Goal: Task Accomplishment & Management: Use online tool/utility

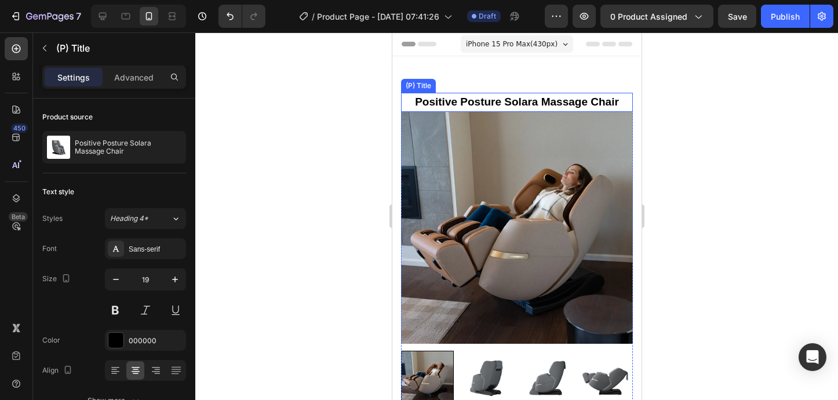
click at [619, 99] on h2 "Positive Posture Solara Massage Chair" at bounding box center [516, 102] width 232 height 19
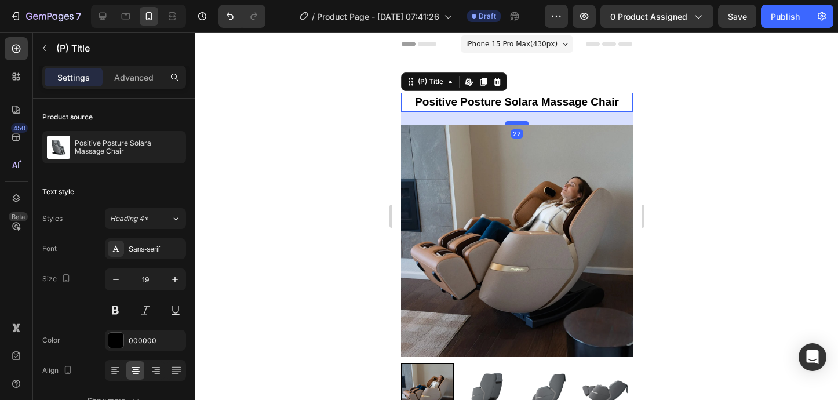
drag, startPoint x: 516, startPoint y: 109, endPoint x: 518, endPoint y: 122, distance: 12.9
click at [518, 122] on div at bounding box center [516, 122] width 23 height 3
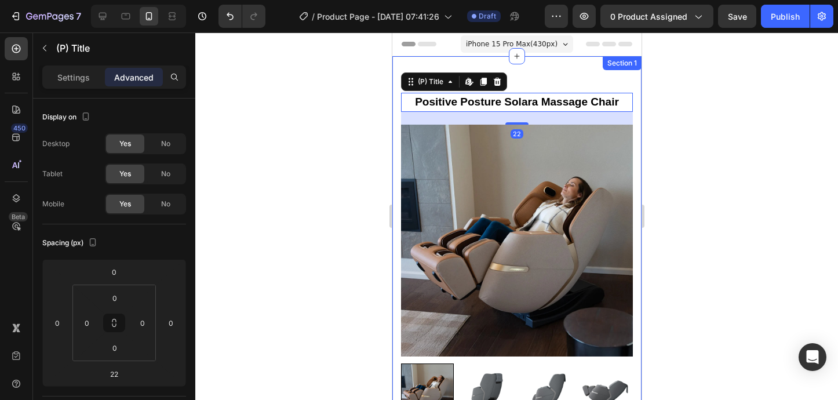
click at [700, 133] on div at bounding box center [516, 215] width 643 height 367
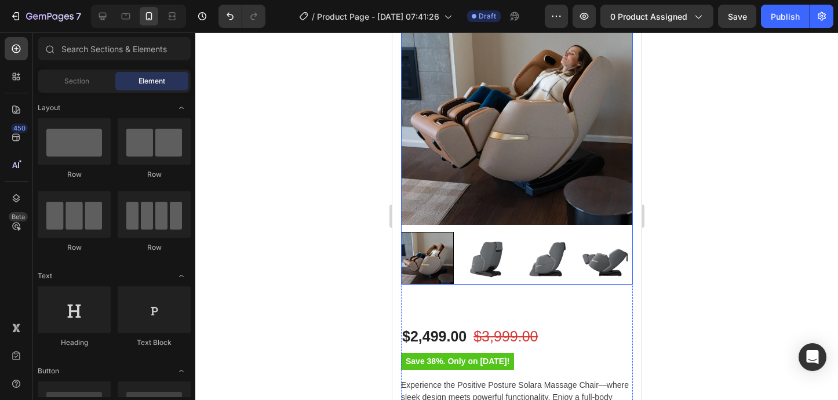
scroll to position [154, 0]
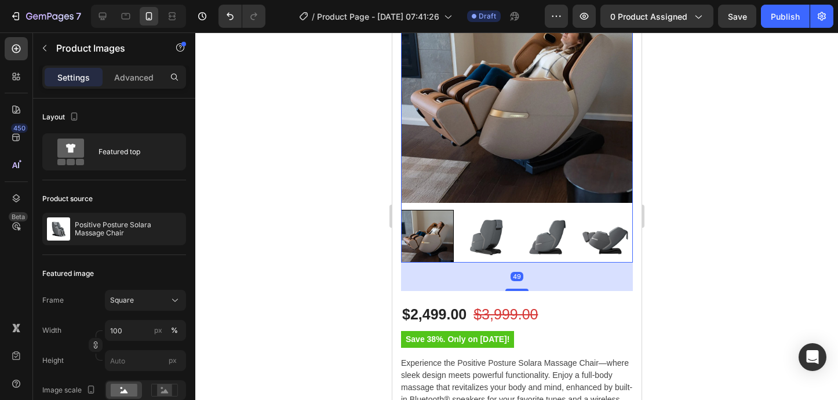
click at [486, 223] on img at bounding box center [486, 236] width 53 height 53
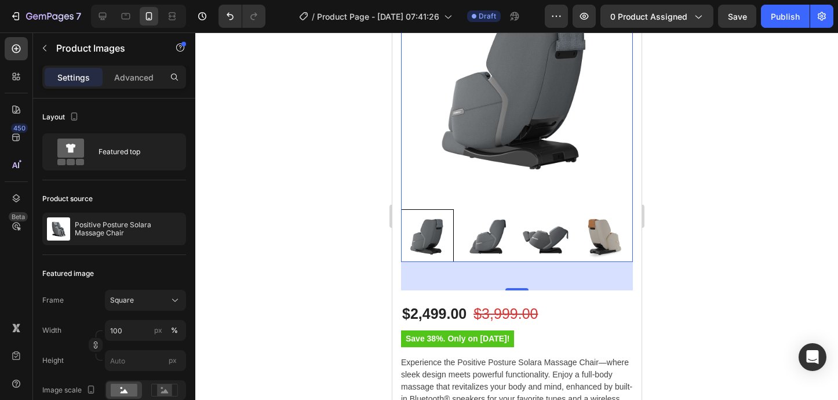
scroll to position [163, 0]
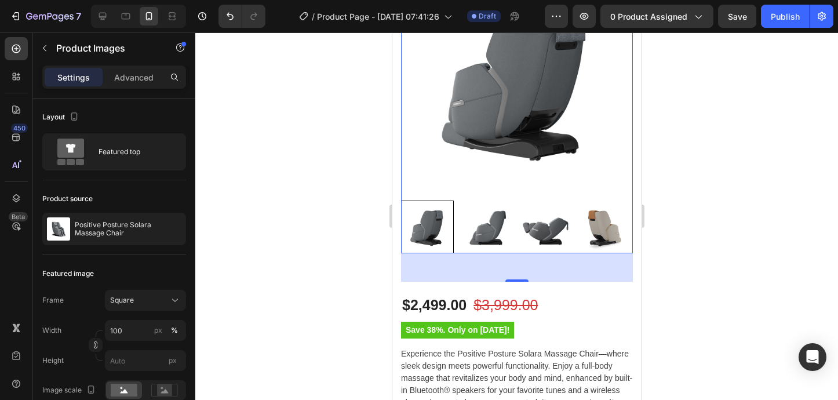
click at [698, 315] on div at bounding box center [516, 215] width 643 height 367
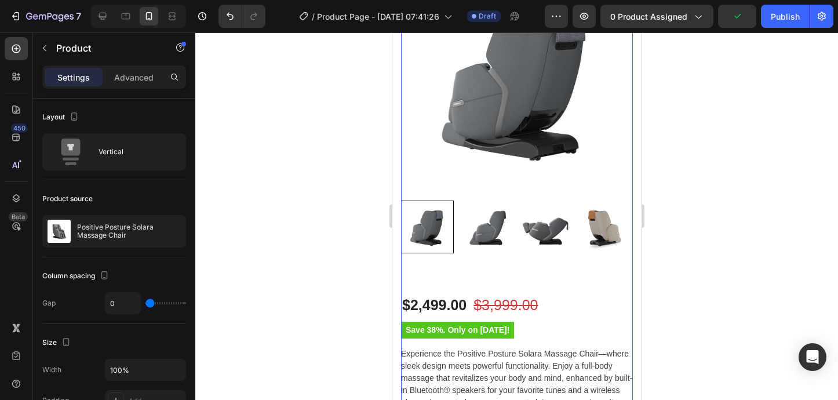
click at [493, 268] on div "Positive Posture Solara Massage Chair (P) Title Product Images" at bounding box center [516, 106] width 232 height 352
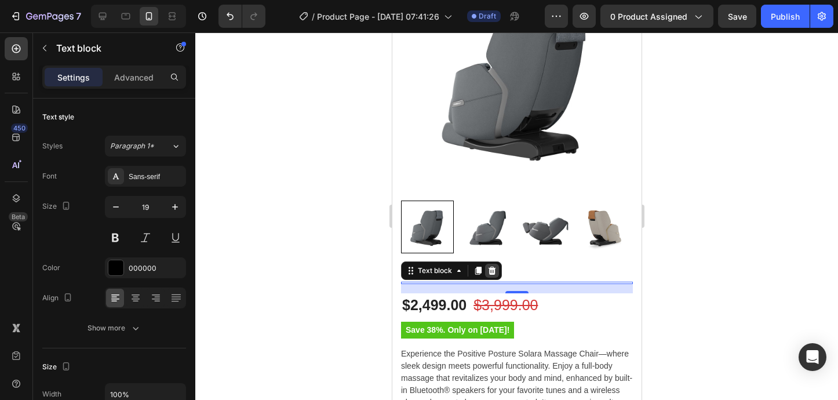
click at [493, 267] on icon at bounding box center [492, 270] width 8 height 8
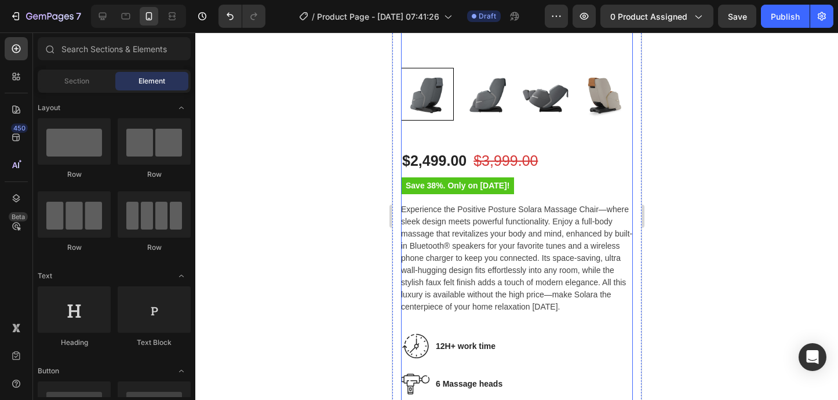
scroll to position [300, 0]
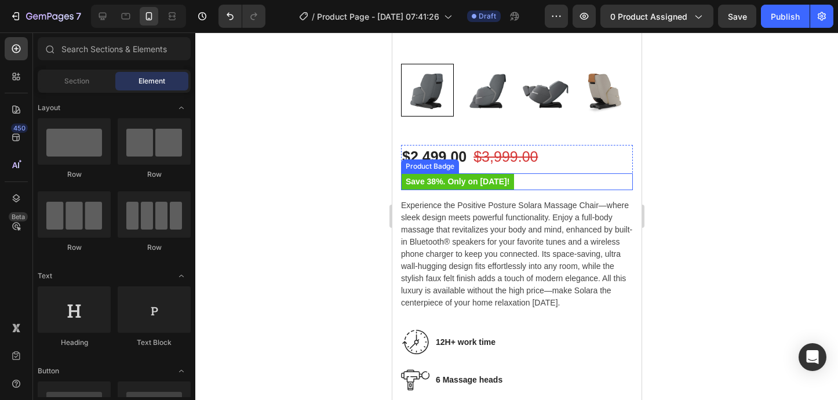
click at [466, 181] on pre "Save 38%. Only on [DATE]!" at bounding box center [456, 181] width 113 height 17
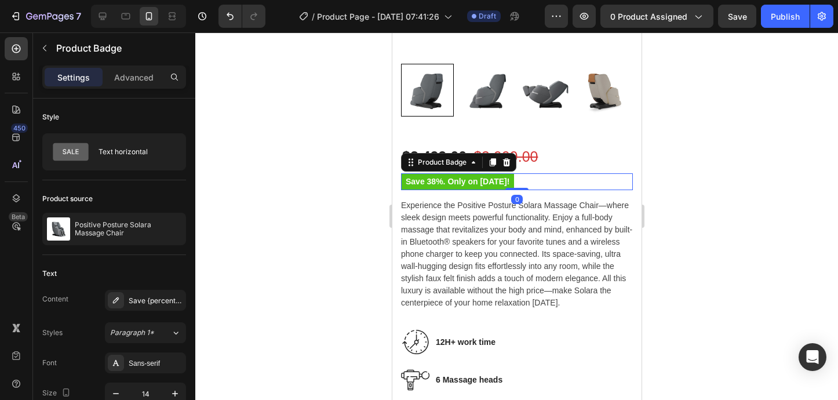
click at [467, 181] on pre "Save 38%. Only on [DATE]!" at bounding box center [456, 181] width 113 height 17
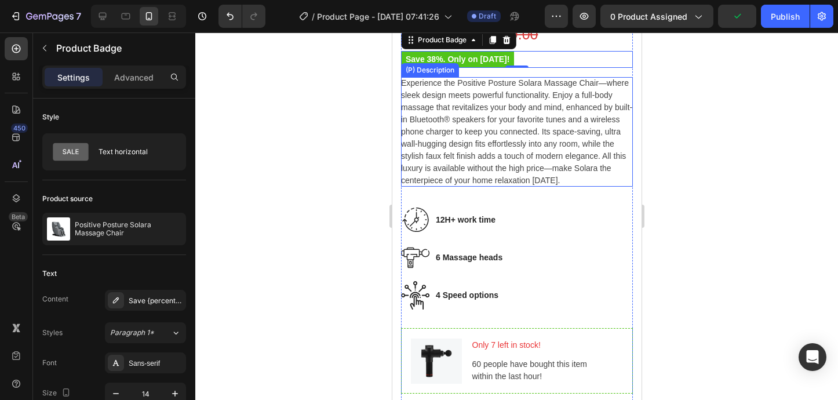
scroll to position [427, 0]
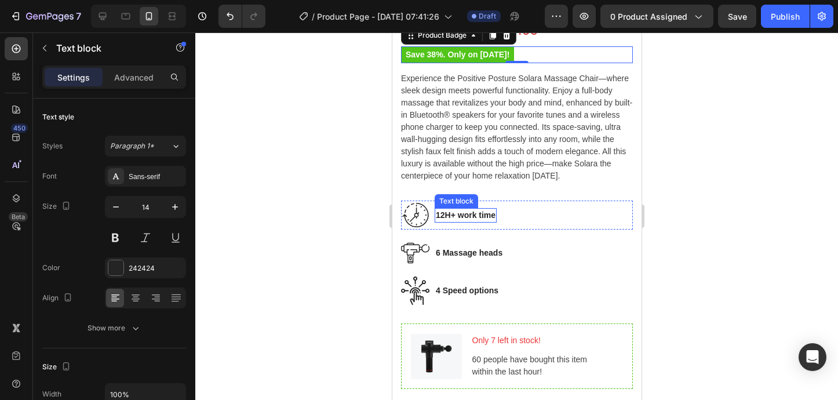
click at [453, 214] on p "12H+ work time" at bounding box center [465, 215] width 60 height 12
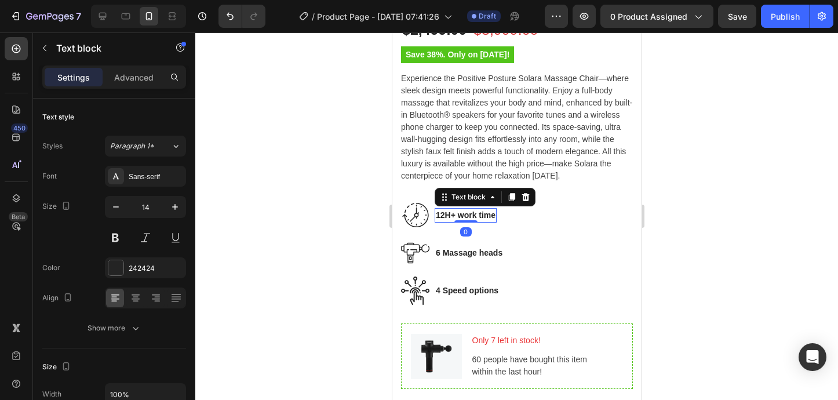
click at [489, 216] on p "12H+ work time" at bounding box center [465, 215] width 60 height 12
click at [492, 216] on p "12H+ work time" at bounding box center [465, 215] width 60 height 12
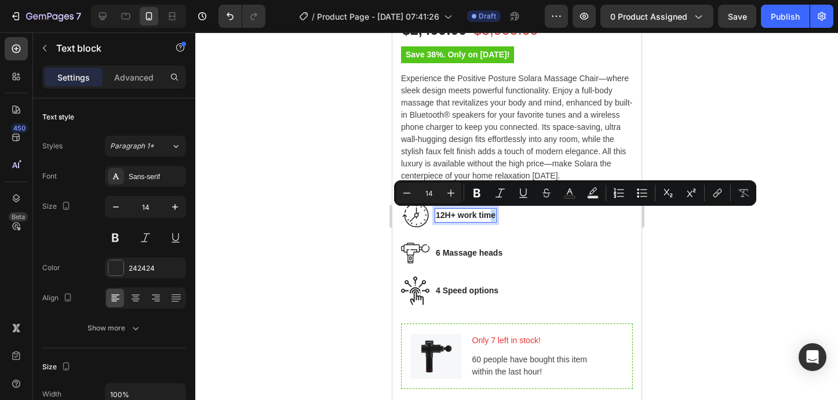
click at [493, 216] on p "12H+ work time" at bounding box center [465, 215] width 60 height 12
drag, startPoint x: 493, startPoint y: 216, endPoint x: 437, endPoint y: 215, distance: 55.6
click at [437, 215] on p "12H+ work time" at bounding box center [465, 215] width 60 height 12
click at [482, 212] on p "12H+ work time" at bounding box center [465, 215] width 60 height 12
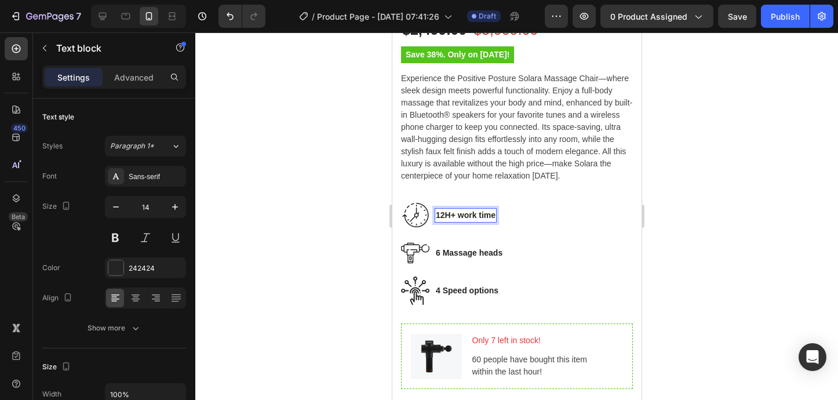
click at [491, 215] on p "12H+ work time" at bounding box center [465, 215] width 60 height 12
click at [492, 215] on p "12H+ work time" at bounding box center [465, 215] width 60 height 12
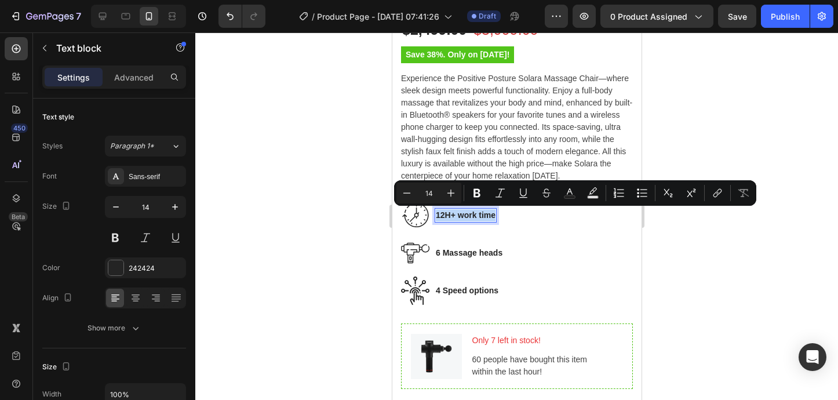
drag, startPoint x: 493, startPoint y: 215, endPoint x: 436, endPoint y: 217, distance: 56.3
click at [436, 217] on p "12H+ work time" at bounding box center [465, 215] width 60 height 12
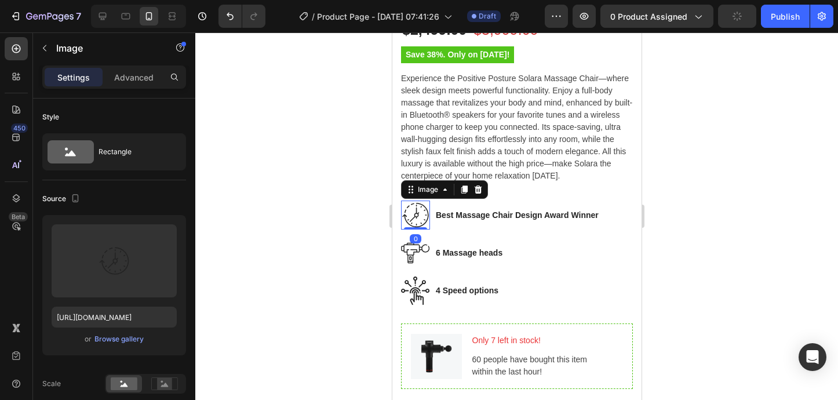
click at [417, 211] on img at bounding box center [414, 215] width 29 height 29
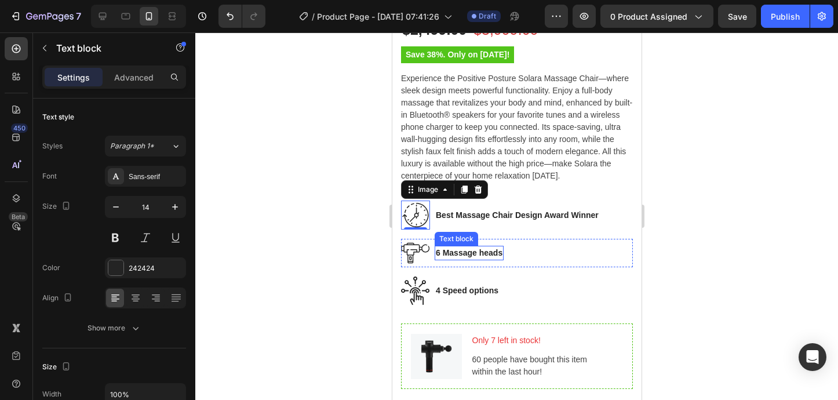
click at [446, 254] on p "6 Massage heads" at bounding box center [468, 253] width 67 height 12
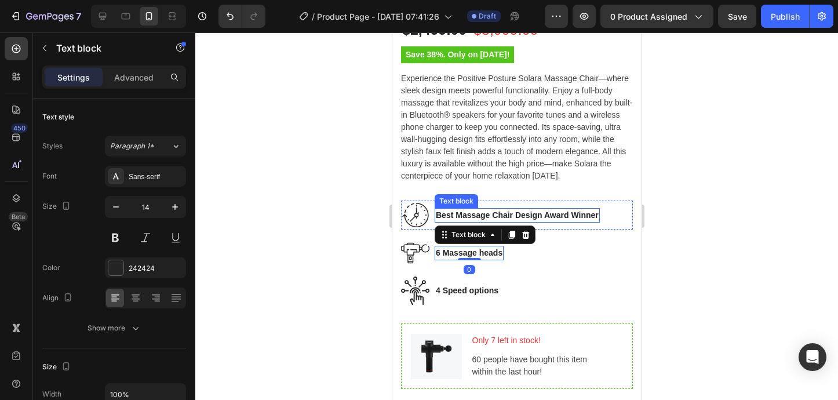
click at [472, 216] on p "Best Massage Chair Design Award Winner" at bounding box center [516, 215] width 163 height 12
click at [478, 254] on p "6 Massage heads" at bounding box center [468, 253] width 67 height 12
click at [480, 254] on p "6 Massage heads" at bounding box center [468, 253] width 67 height 12
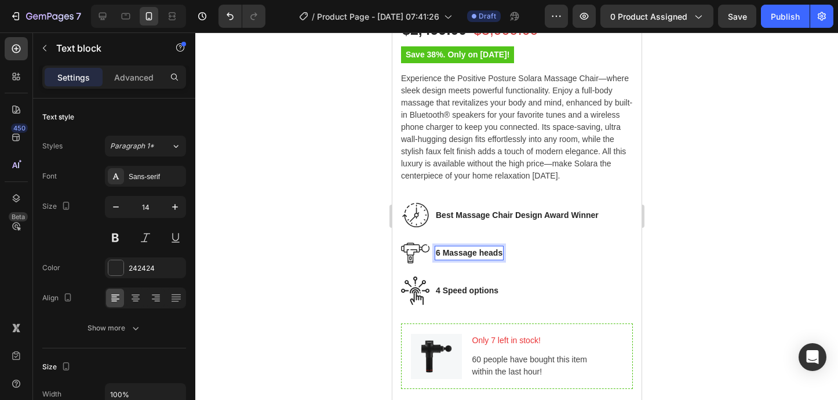
click at [498, 254] on p "6 Massage heads" at bounding box center [468, 253] width 67 height 12
click at [500, 254] on p "6 Massage heads" at bounding box center [468, 253] width 67 height 12
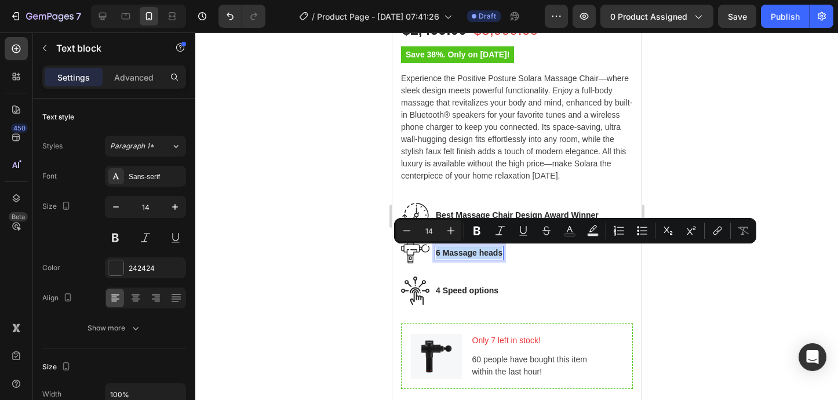
drag, startPoint x: 500, startPoint y: 254, endPoint x: 436, endPoint y: 254, distance: 63.7
click at [436, 254] on p "6 Massage heads" at bounding box center [468, 253] width 67 height 12
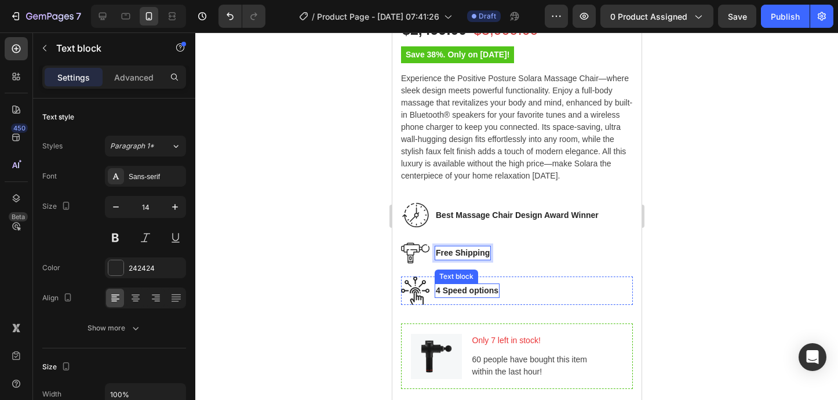
click at [454, 287] on p "4 Speed options" at bounding box center [466, 291] width 63 height 12
click at [481, 291] on p "4 Speed options" at bounding box center [466, 291] width 63 height 12
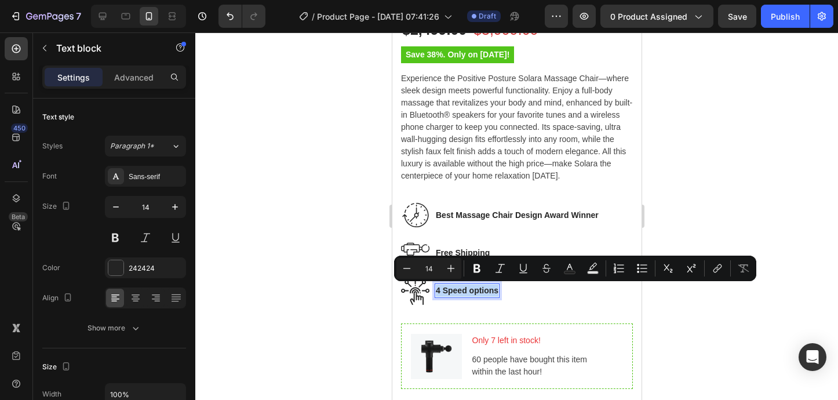
drag, startPoint x: 495, startPoint y: 291, endPoint x: 437, endPoint y: 290, distance: 58.6
click at [437, 290] on p "4 Speed options" at bounding box center [466, 291] width 63 height 12
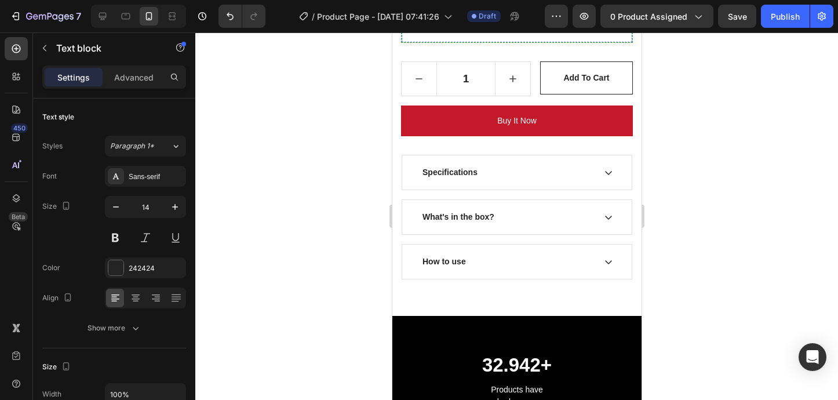
scroll to position [773, 0]
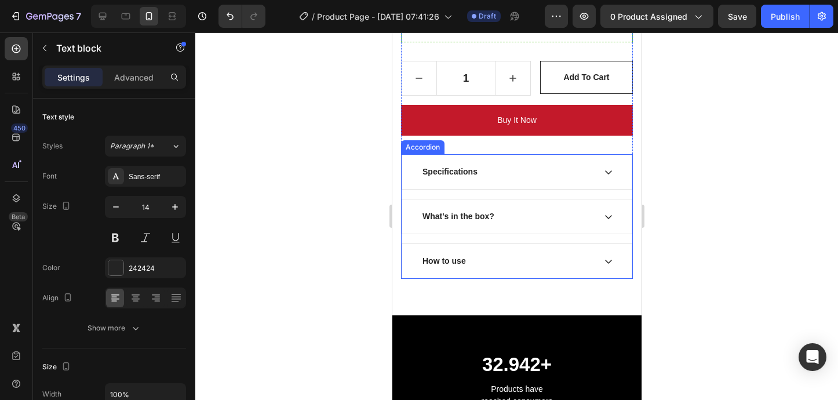
click at [524, 167] on div "Specifications" at bounding box center [507, 172] width 174 height 16
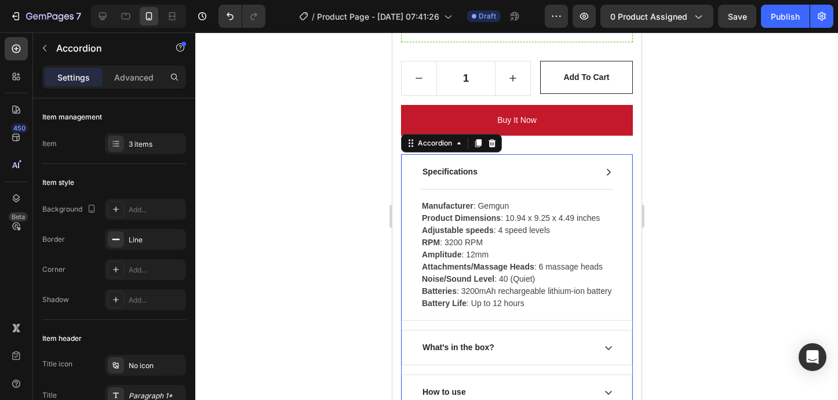
click at [524, 167] on div "Specifications" at bounding box center [507, 172] width 174 height 16
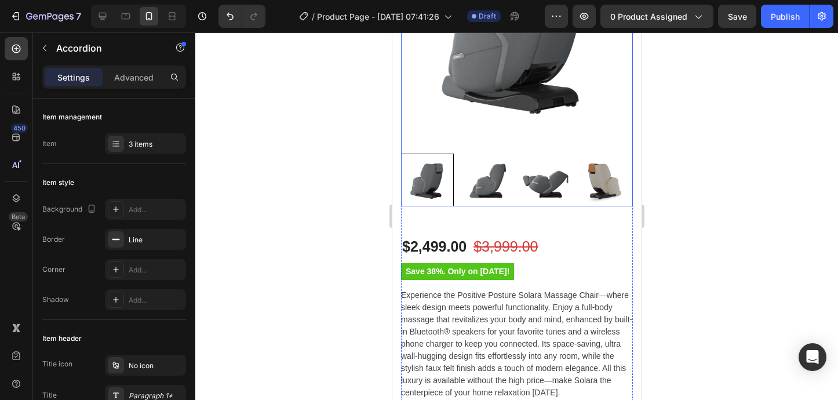
scroll to position [202, 0]
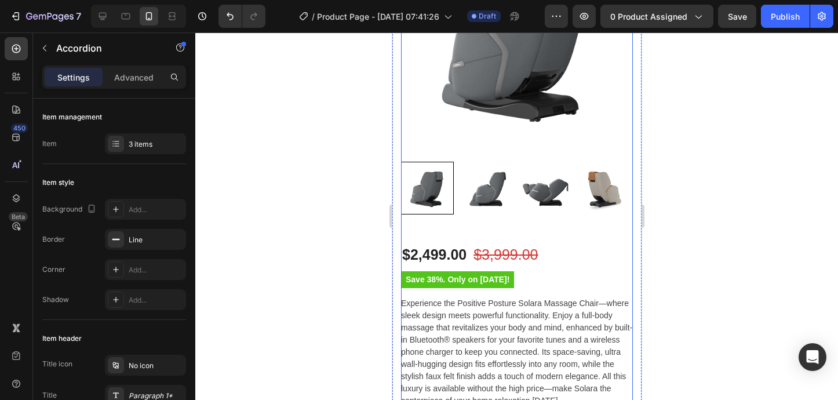
click at [507, 224] on div "Positive Posture Solara Massage Chair (P) Title Product Images" at bounding box center [516, 67] width 232 height 352
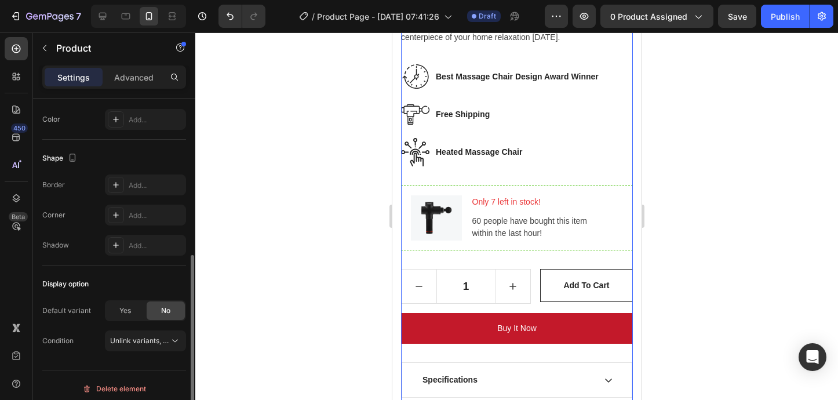
scroll to position [354, 0]
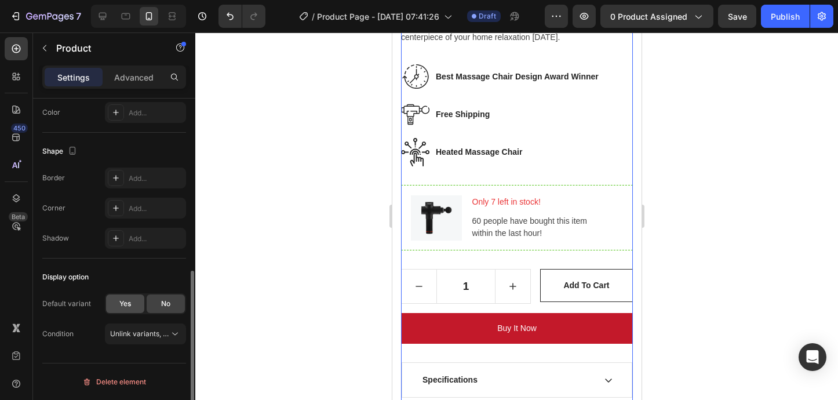
click at [130, 303] on span "Yes" at bounding box center [125, 303] width 12 height 10
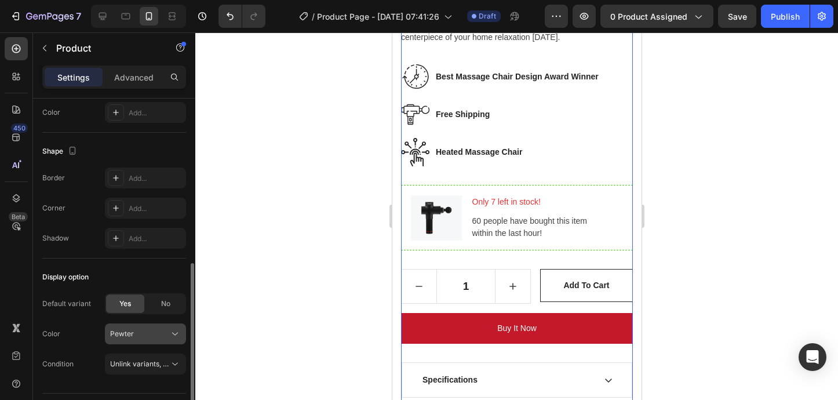
click at [177, 333] on icon at bounding box center [175, 334] width 12 height 12
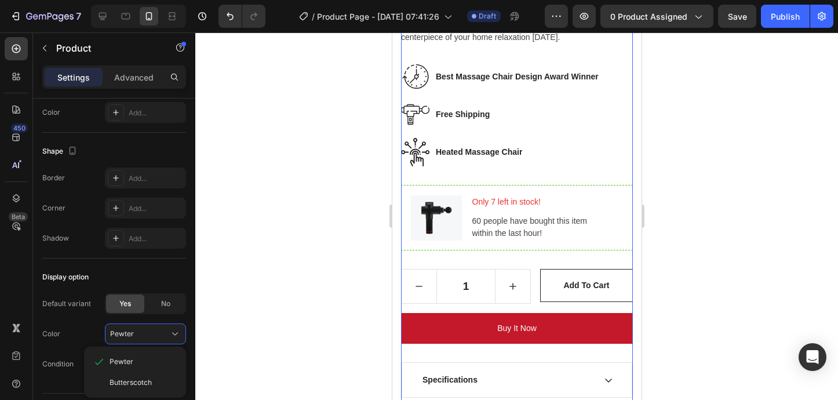
click at [223, 317] on div at bounding box center [516, 215] width 643 height 367
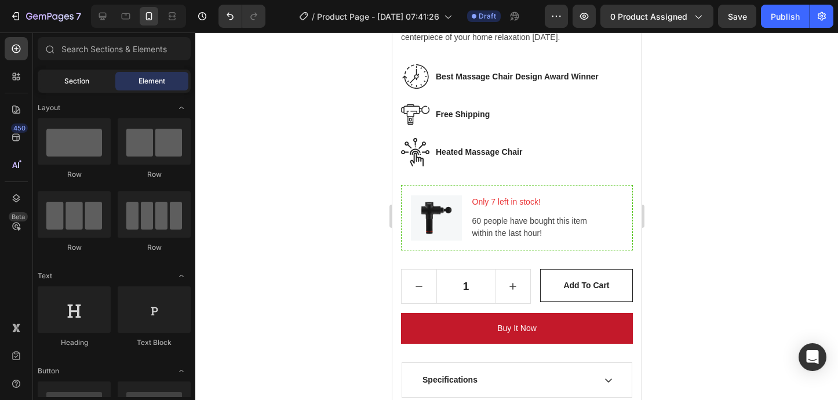
click at [78, 86] on div "Section" at bounding box center [76, 81] width 73 height 19
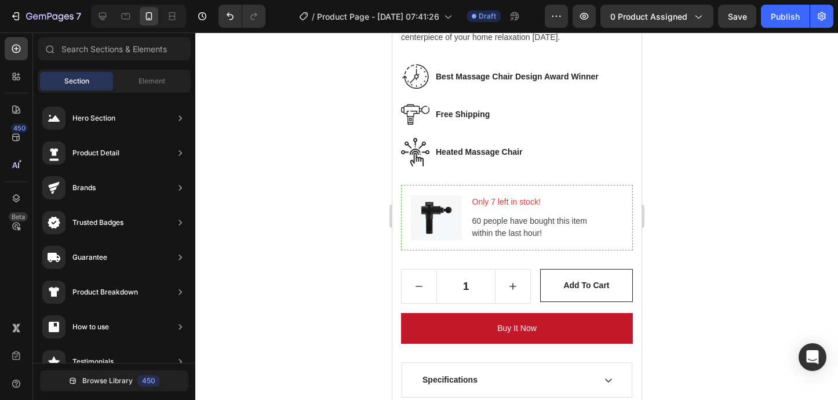
click at [372, 219] on div at bounding box center [516, 215] width 643 height 367
click at [14, 78] on icon at bounding box center [16, 77] width 12 height 12
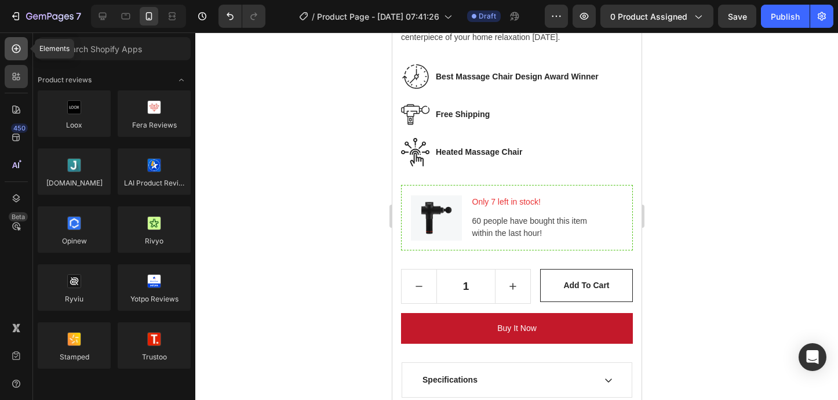
click at [15, 52] on icon at bounding box center [16, 49] width 9 height 9
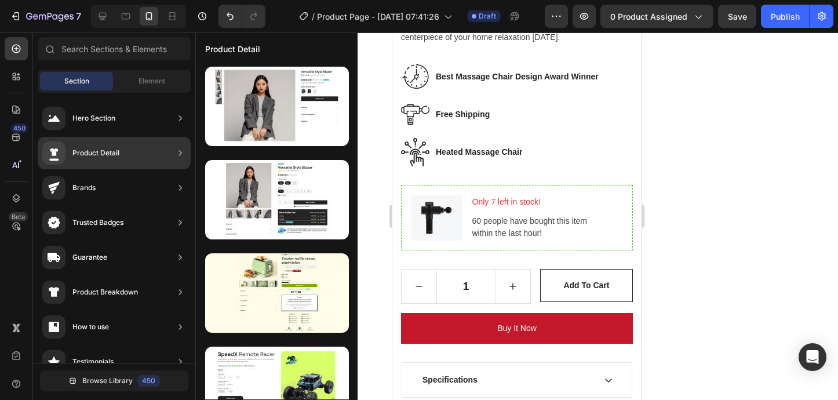
click at [81, 151] on div "Product Detail" at bounding box center [95, 153] width 47 height 12
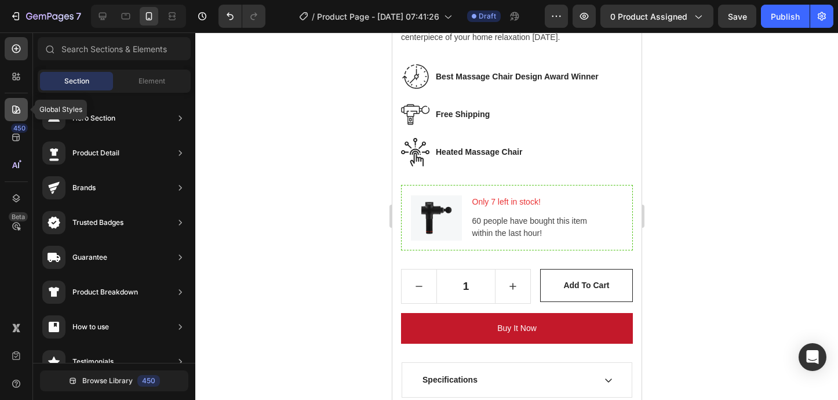
click at [15, 115] on div at bounding box center [16, 109] width 23 height 23
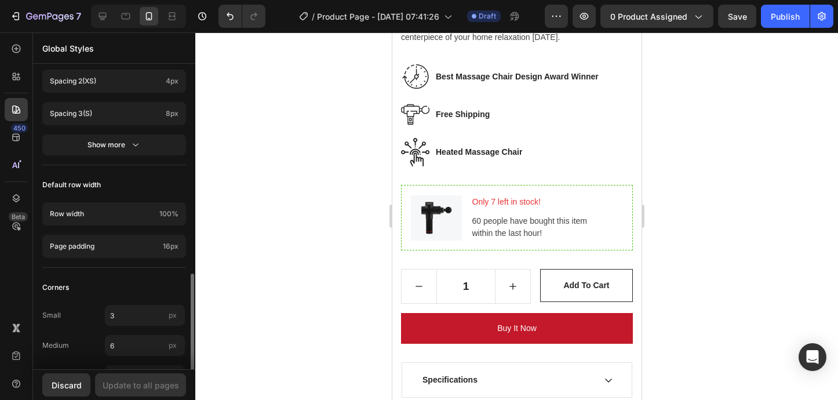
scroll to position [546, 0]
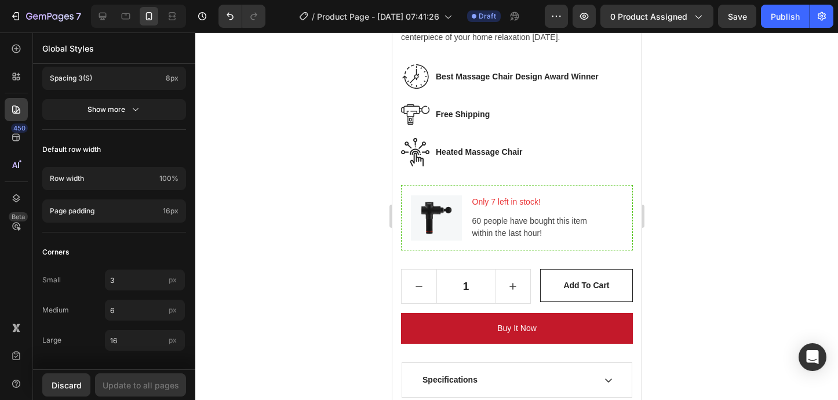
click at [311, 145] on div at bounding box center [516, 215] width 643 height 367
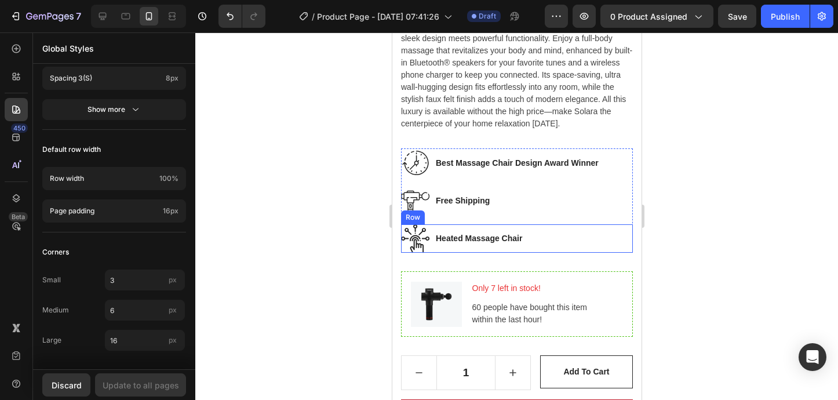
scroll to position [482, 0]
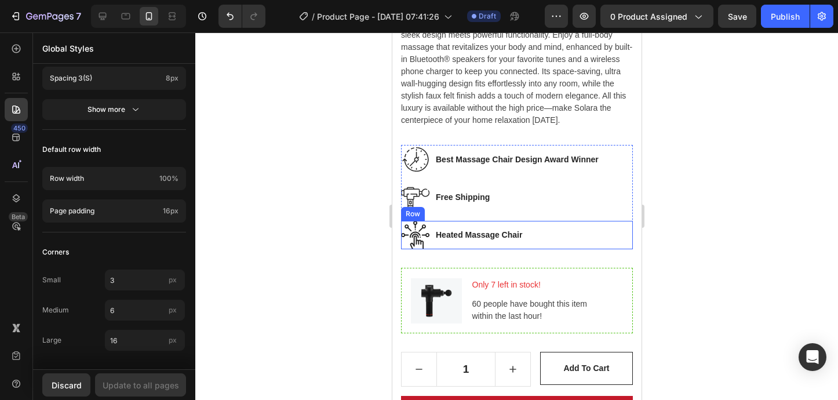
click at [522, 294] on div "Only 7 left in stock! Text block 60 people have bought this item within the las…" at bounding box center [547, 301] width 152 height 46
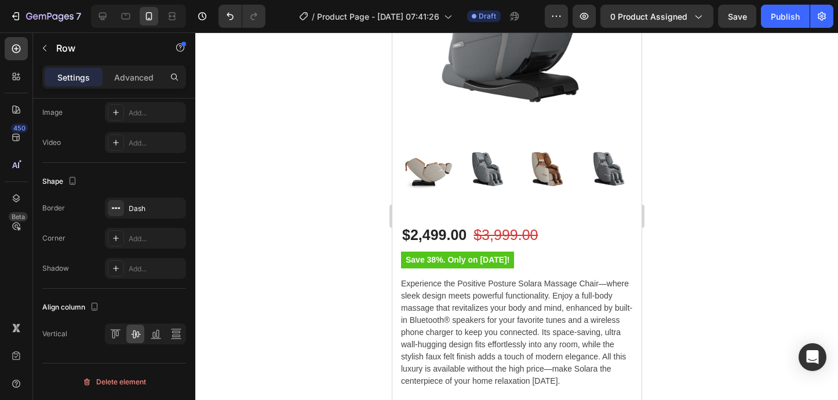
scroll to position [195, 0]
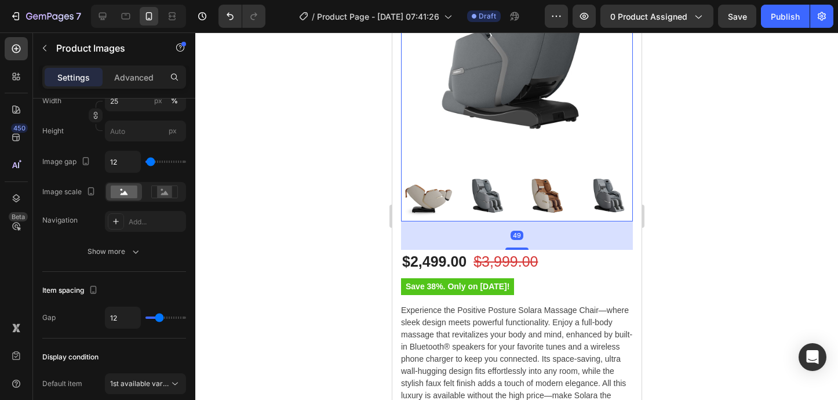
click at [513, 100] on img at bounding box center [516, 46] width 232 height 232
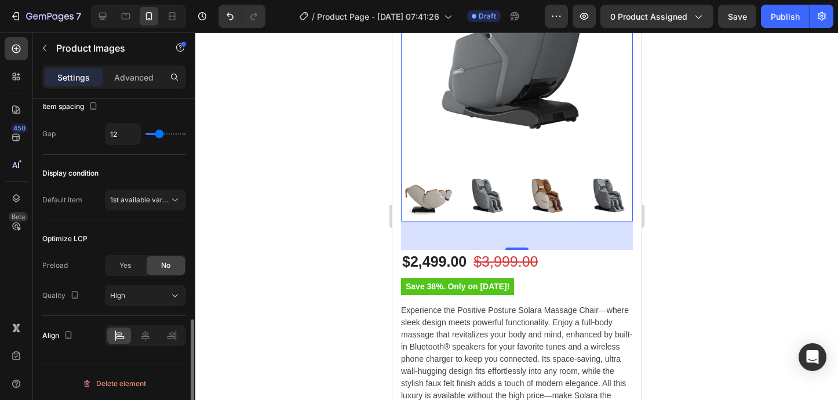
scroll to position [660, 0]
click at [173, 194] on icon at bounding box center [175, 198] width 12 height 12
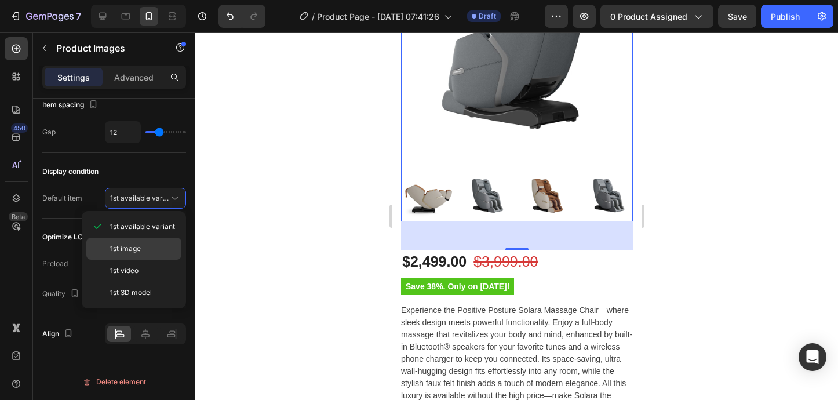
click at [144, 243] on p "1st image" at bounding box center [143, 248] width 66 height 10
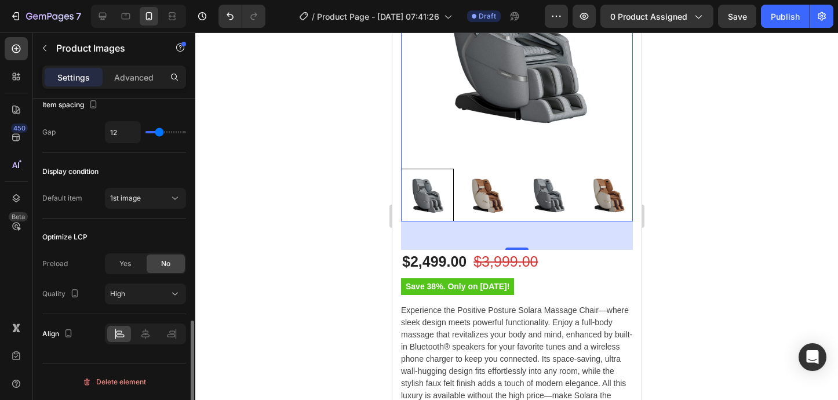
click at [87, 283] on div "Quality High" at bounding box center [114, 293] width 144 height 21
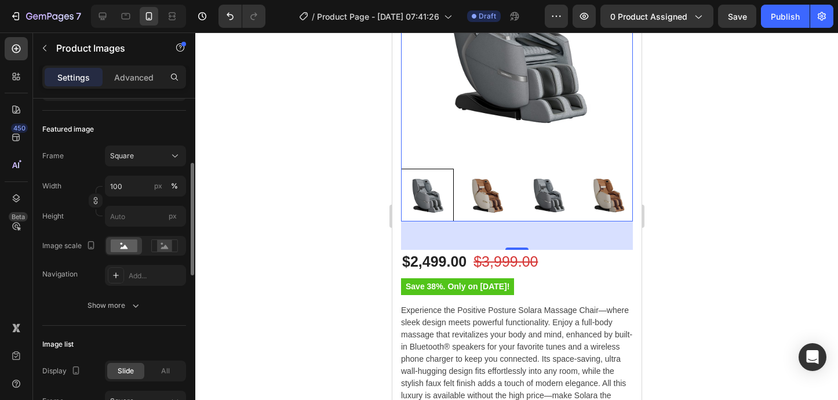
scroll to position [137, 0]
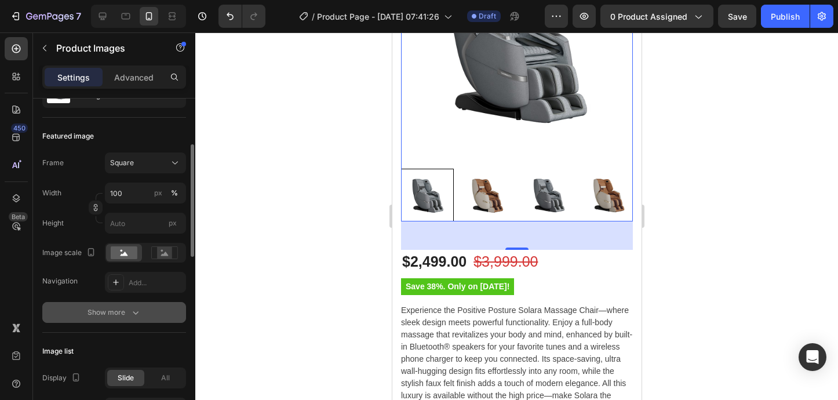
click at [139, 315] on icon "button" at bounding box center [136, 313] width 12 height 12
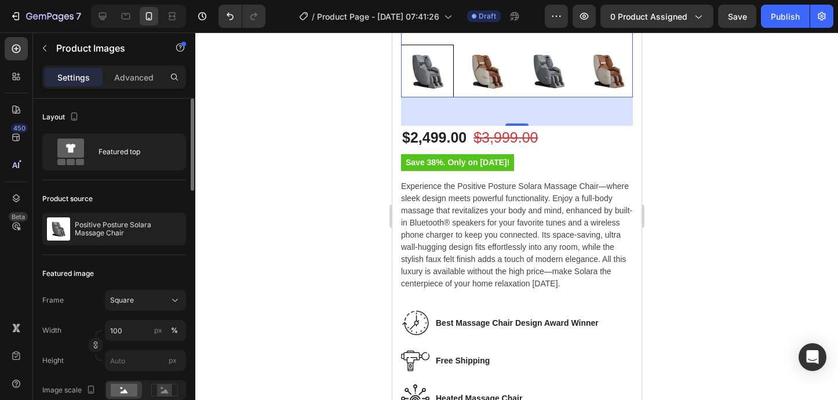
scroll to position [305, 0]
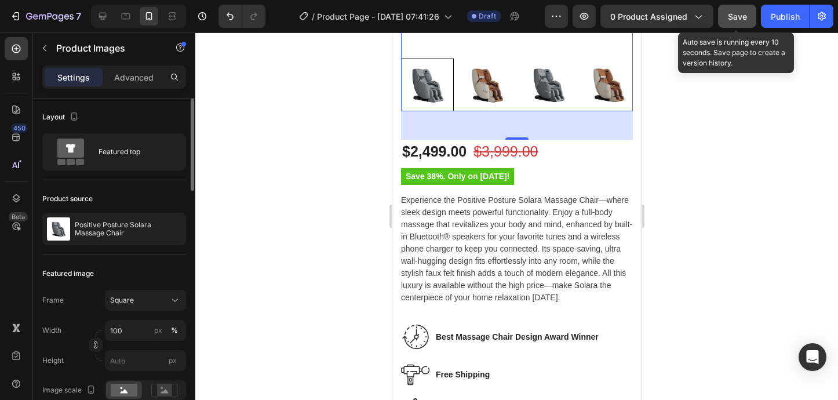
click at [724, 14] on button "Save" at bounding box center [737, 16] width 38 height 23
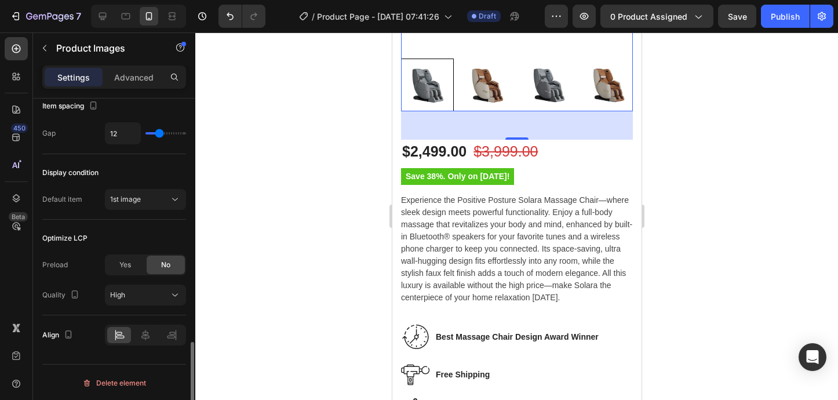
scroll to position [872, 0]
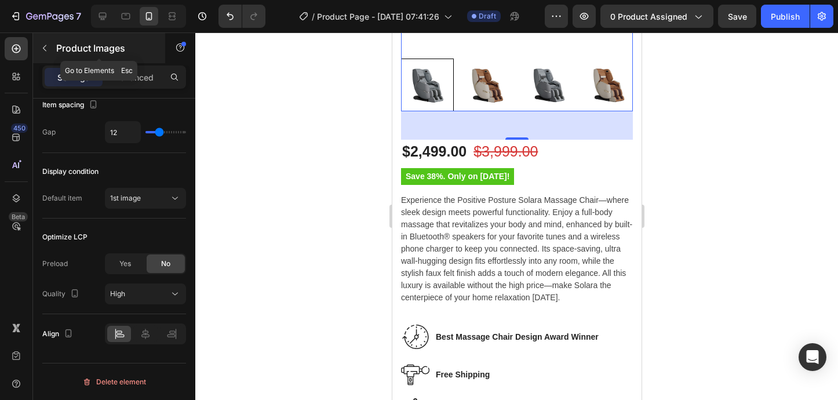
click at [43, 50] on icon "button" at bounding box center [44, 47] width 9 height 9
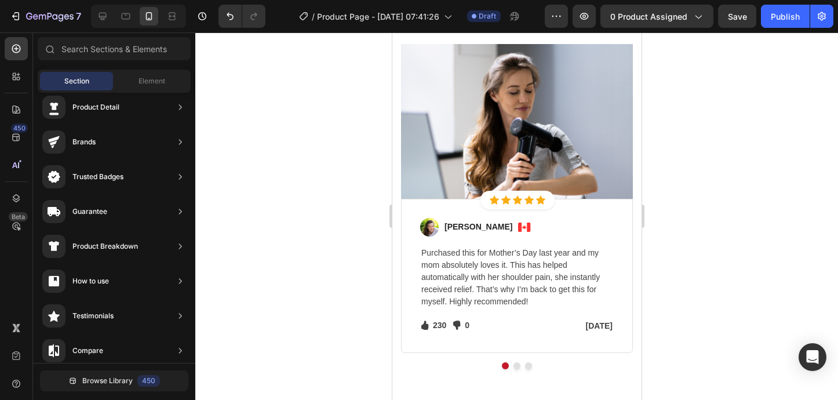
scroll to position [3726, 0]
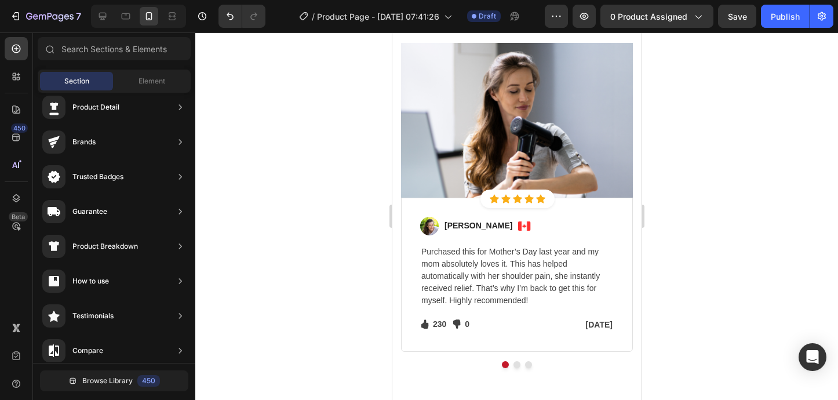
click at [799, 163] on div at bounding box center [516, 215] width 643 height 367
click at [670, 13] on span "0 product assigned" at bounding box center [648, 16] width 77 height 12
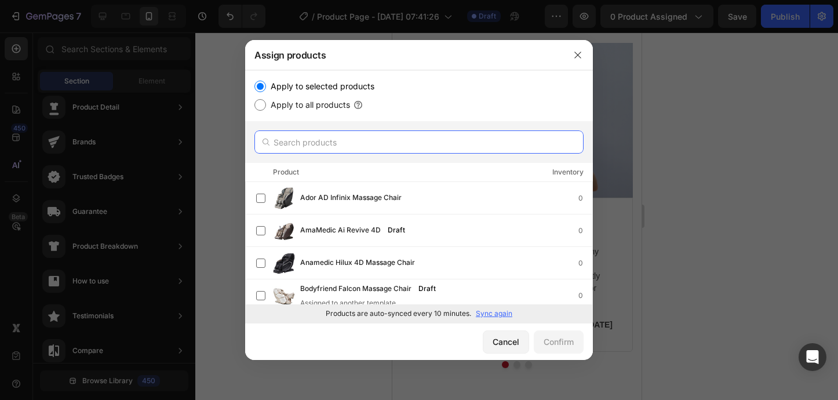
click at [342, 142] on input "text" at bounding box center [418, 141] width 329 height 23
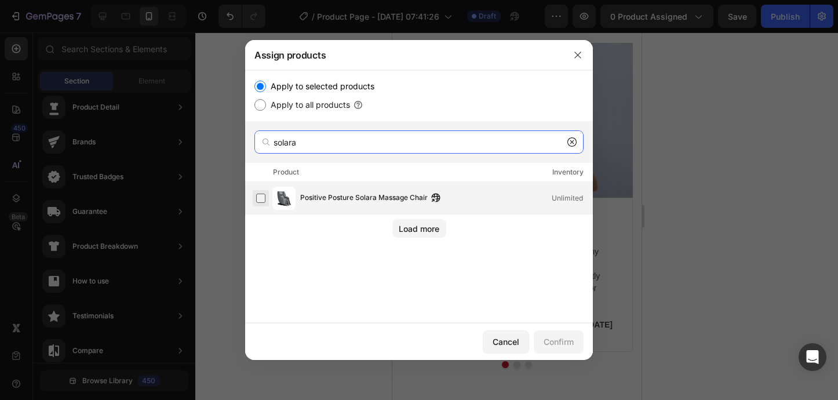
type input "solara"
click at [265, 197] on label at bounding box center [260, 198] width 9 height 9
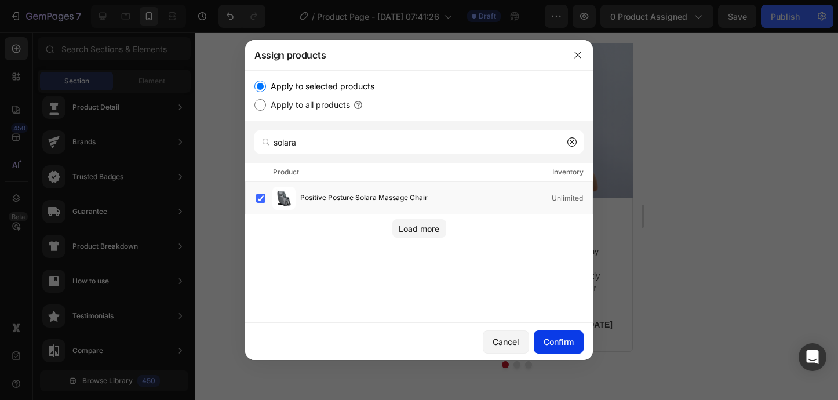
click at [574, 342] on button "Confirm" at bounding box center [559, 341] width 50 height 23
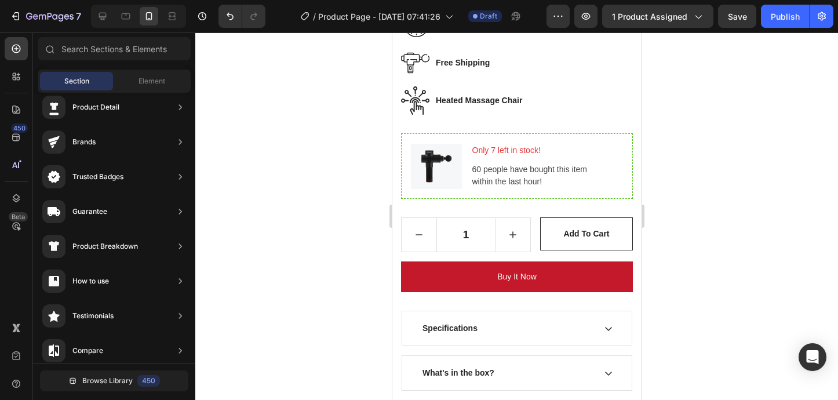
scroll to position [618, 0]
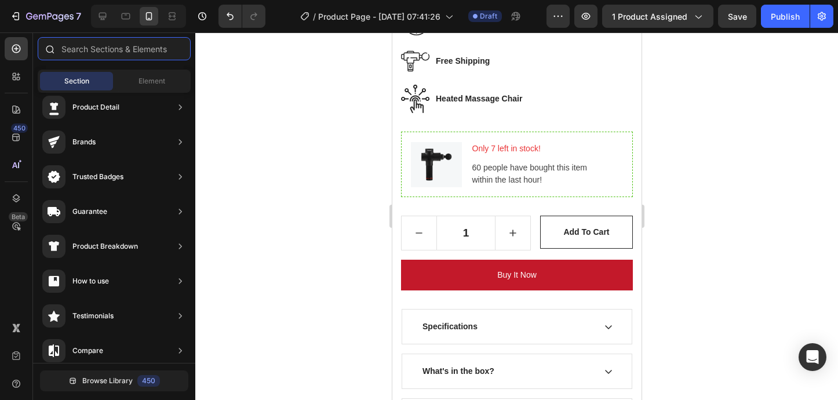
click at [142, 52] on input "text" at bounding box center [114, 48] width 153 height 23
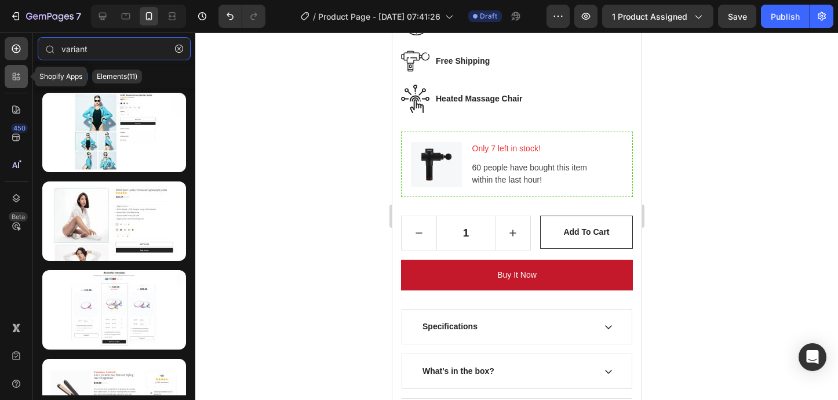
type input "variant"
click at [18, 71] on icon at bounding box center [16, 77] width 12 height 12
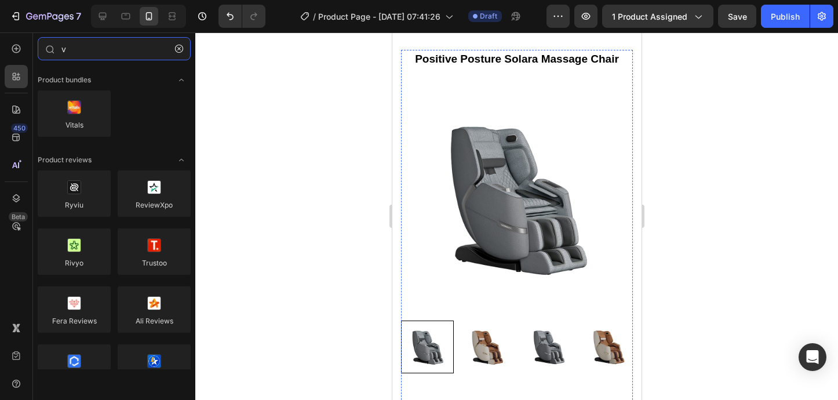
scroll to position [0, 0]
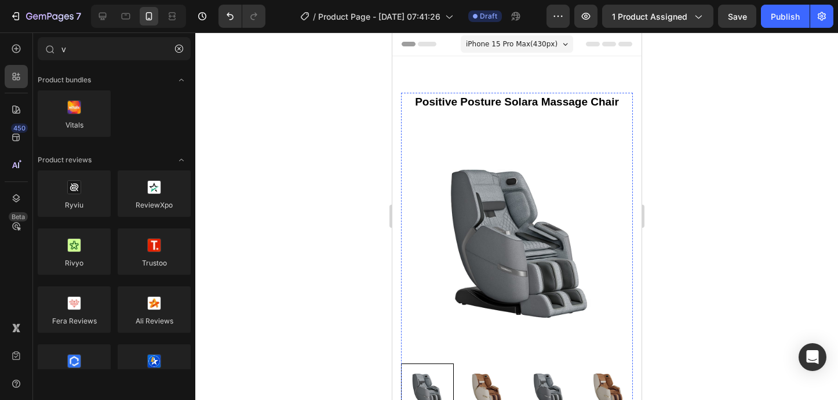
click at [494, 170] on img at bounding box center [516, 241] width 232 height 232
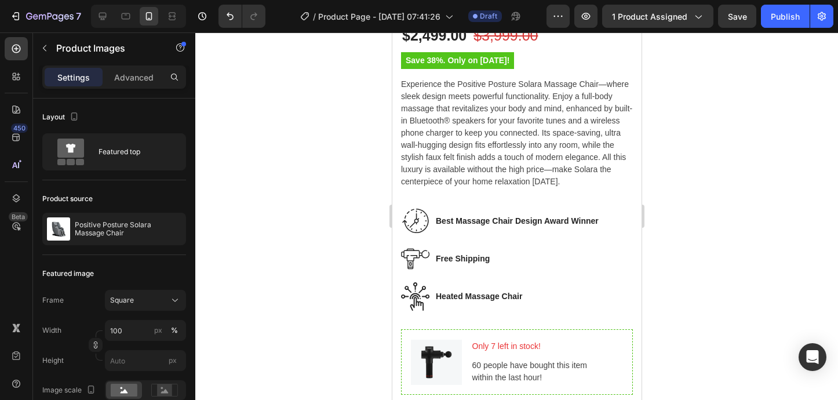
scroll to position [426, 0]
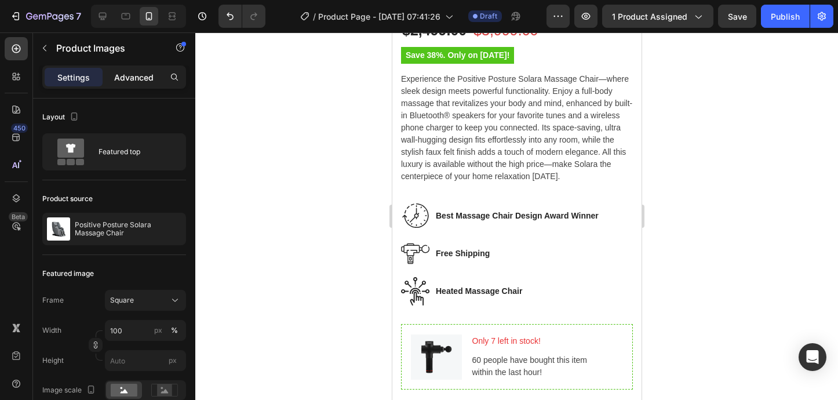
click at [144, 82] on p "Advanced" at bounding box center [133, 77] width 39 height 12
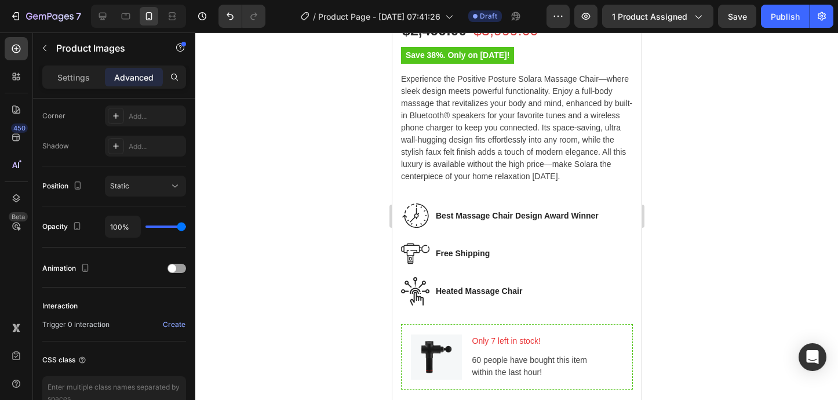
scroll to position [421, 0]
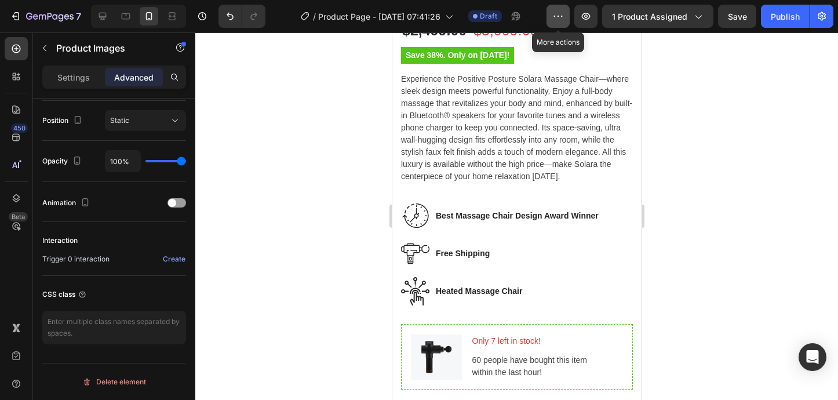
click at [558, 20] on icon "button" at bounding box center [558, 16] width 12 height 12
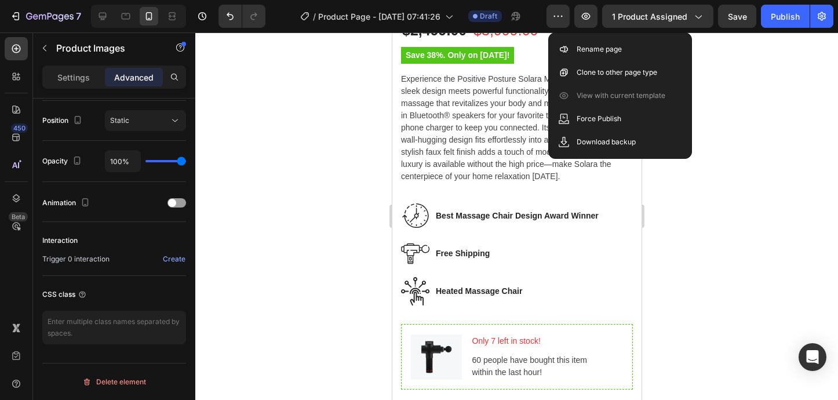
click at [352, 138] on div at bounding box center [516, 215] width 643 height 367
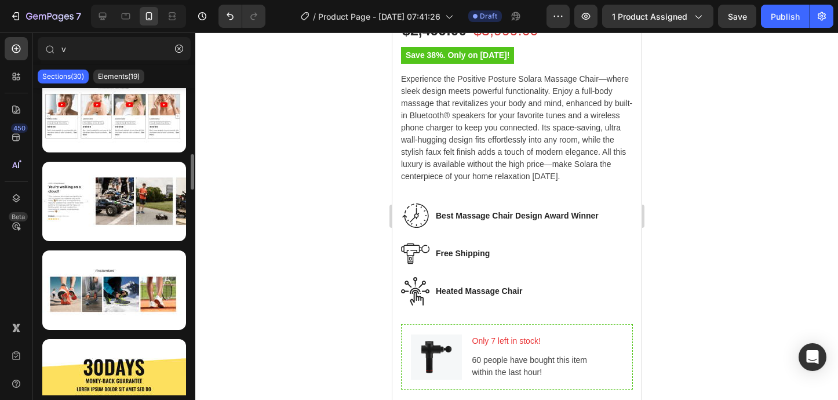
scroll to position [268, 0]
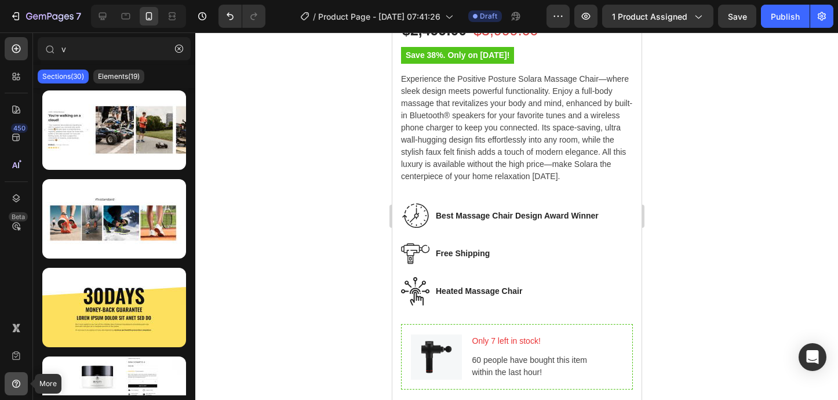
click at [18, 382] on icon at bounding box center [16, 384] width 12 height 12
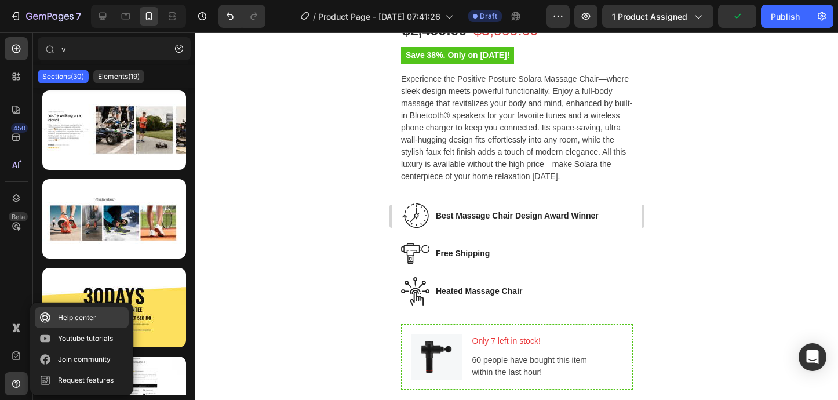
click at [52, 318] on link "Help center" at bounding box center [82, 317] width 94 height 21
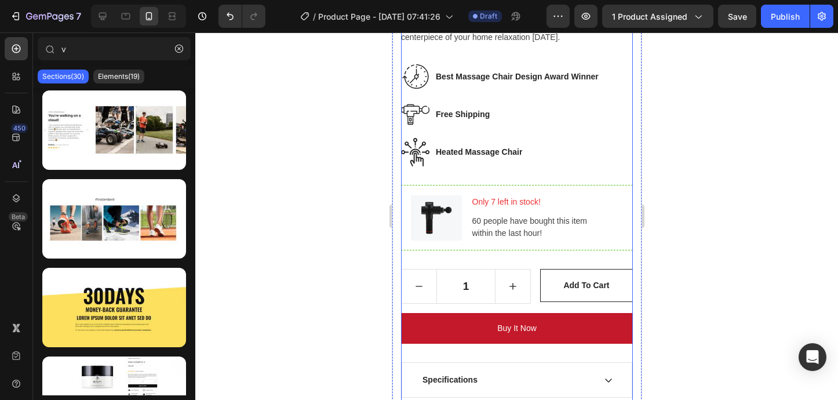
scroll to position [567, 0]
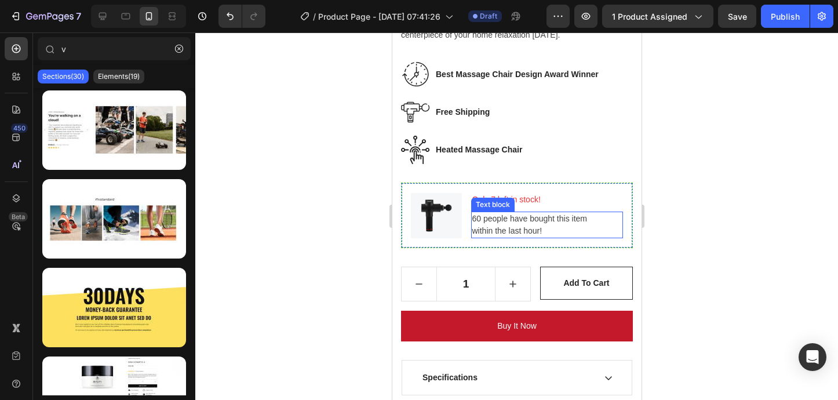
click at [508, 235] on p "60 people have bought this item within the last hour!" at bounding box center [547, 225] width 150 height 24
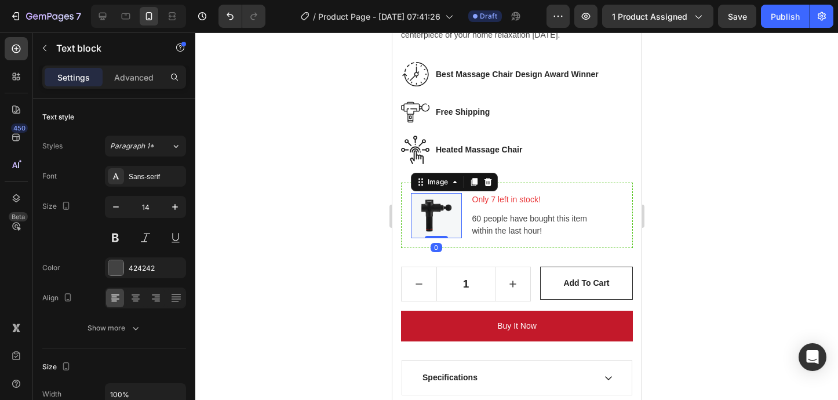
click at [444, 238] on div "Image 0" at bounding box center [435, 215] width 51 height 45
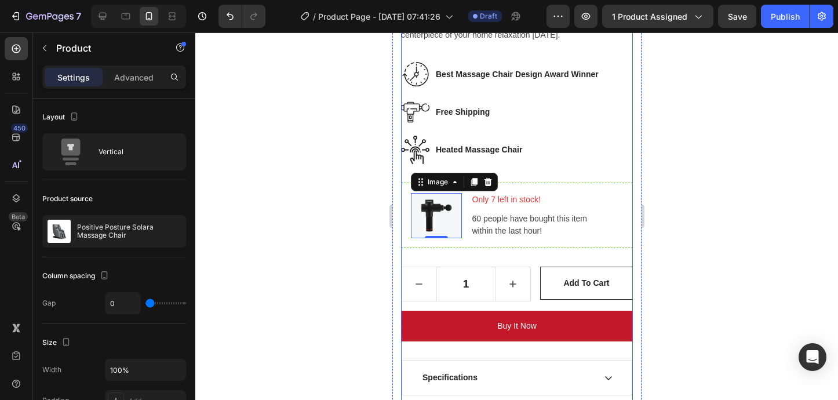
click at [528, 170] on div "$2,499.00 (P) Price (P) Price $3,999.00 (P) Price (P) Price Row Save 38%. Only …" at bounding box center [516, 181] width 232 height 608
click at [446, 181] on div "$2,499.00 (P) Price (P) Price $3,999.00 (P) Price (P) Price Row Save 38%. Only …" at bounding box center [516, 181] width 232 height 608
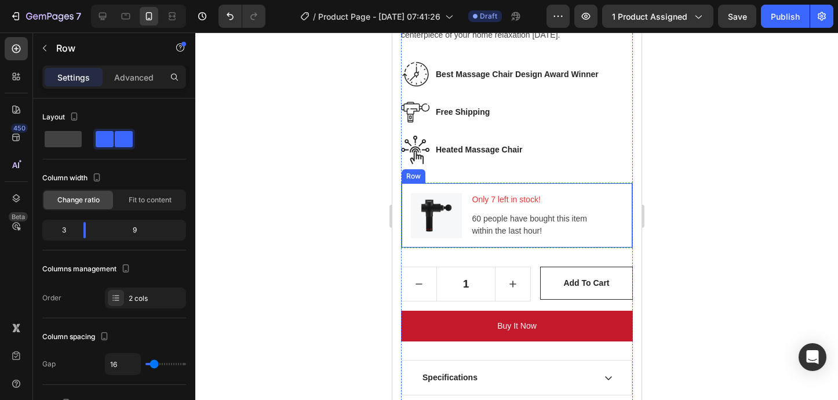
click at [413, 177] on div "Row" at bounding box center [412, 176] width 19 height 10
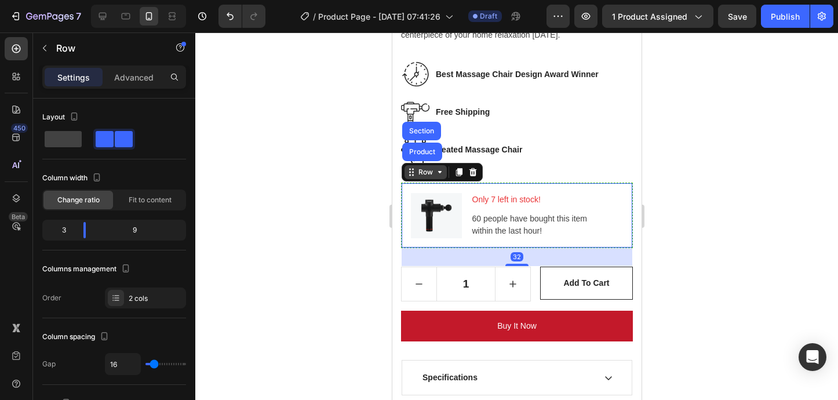
click at [442, 174] on icon at bounding box center [439, 171] width 9 height 9
click at [441, 176] on icon at bounding box center [439, 171] width 9 height 9
click at [455, 175] on icon at bounding box center [458, 171] width 9 height 9
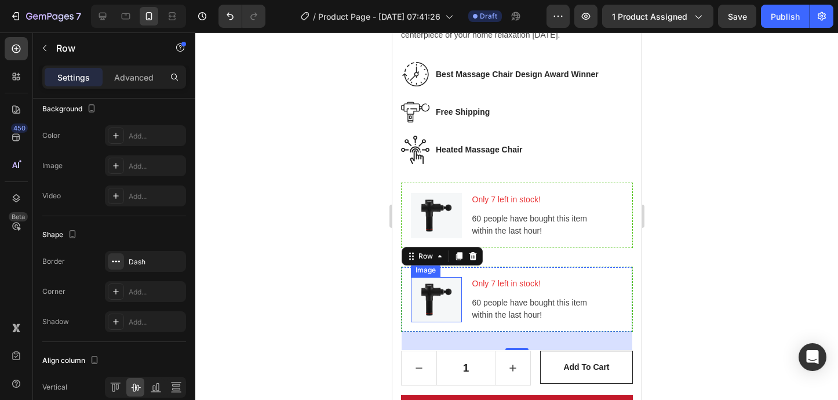
click at [426, 271] on div "Image" at bounding box center [425, 270] width 25 height 10
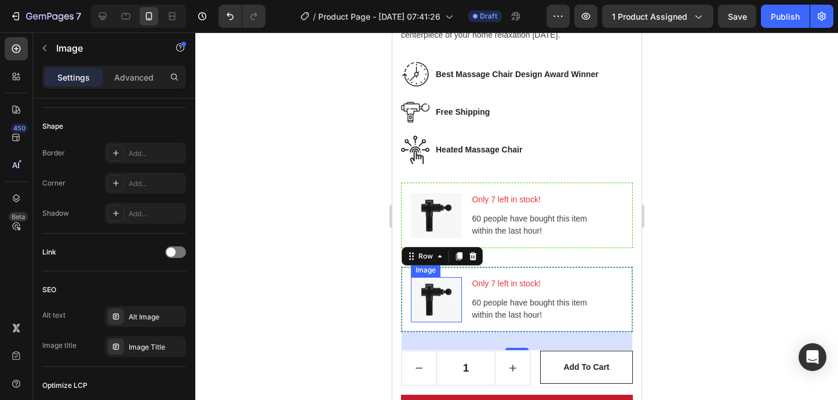
scroll to position [0, 0]
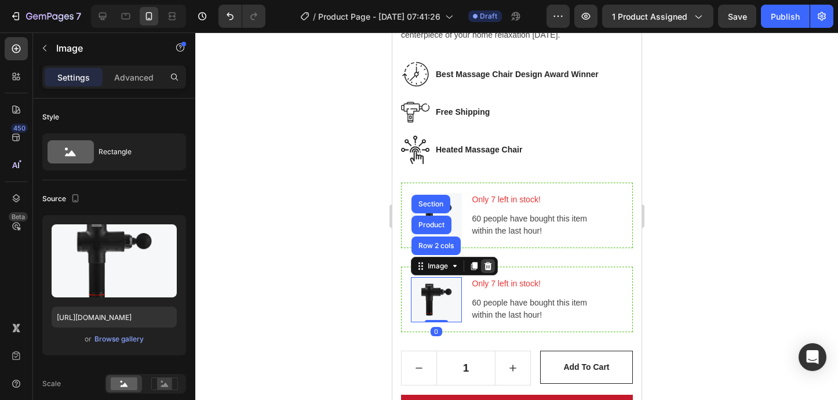
click at [488, 268] on icon at bounding box center [487, 265] width 9 height 9
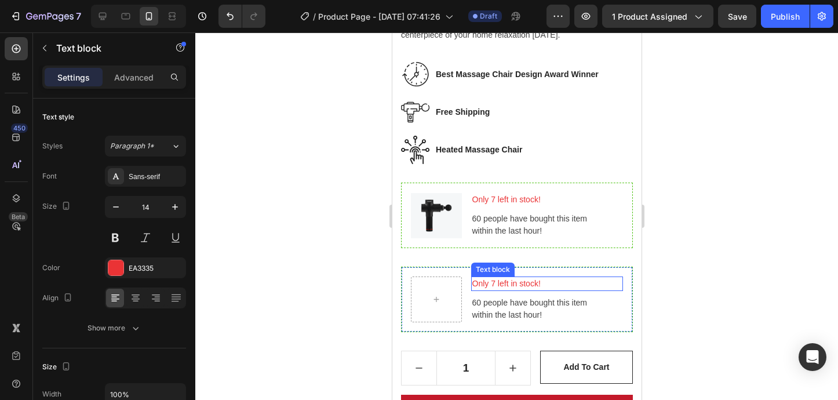
click at [494, 281] on p "Only 7 left in stock!" at bounding box center [547, 284] width 150 height 12
click at [561, 269] on icon at bounding box center [561, 265] width 8 height 8
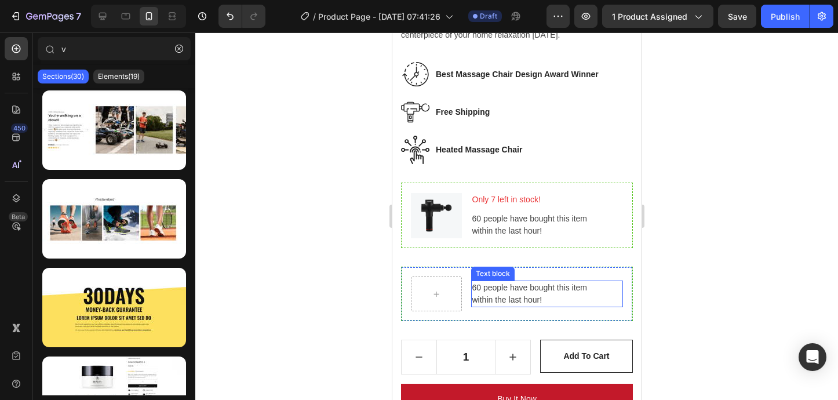
click at [558, 288] on p "60 people have bought this item within the last hour!" at bounding box center [547, 294] width 150 height 24
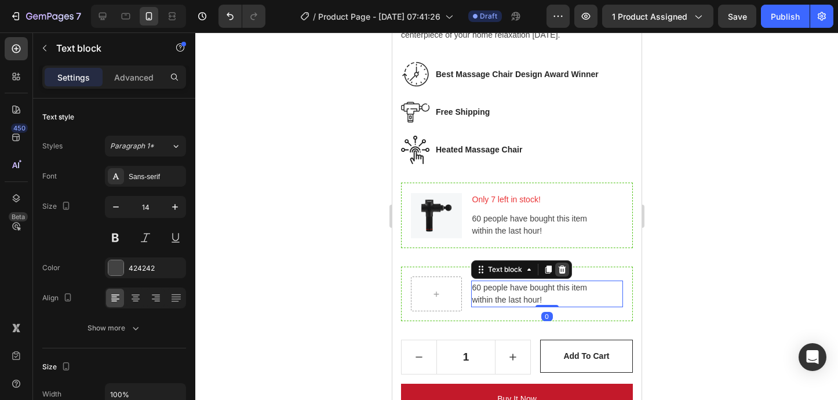
click at [563, 269] on icon at bounding box center [561, 269] width 8 height 8
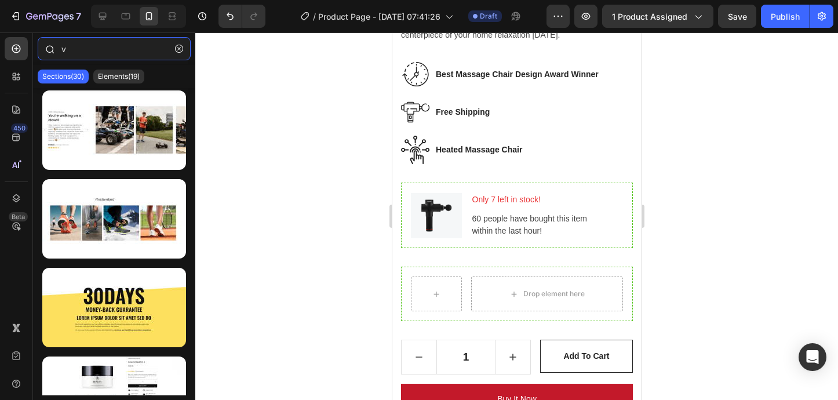
click at [72, 50] on input "v" at bounding box center [114, 48] width 153 height 23
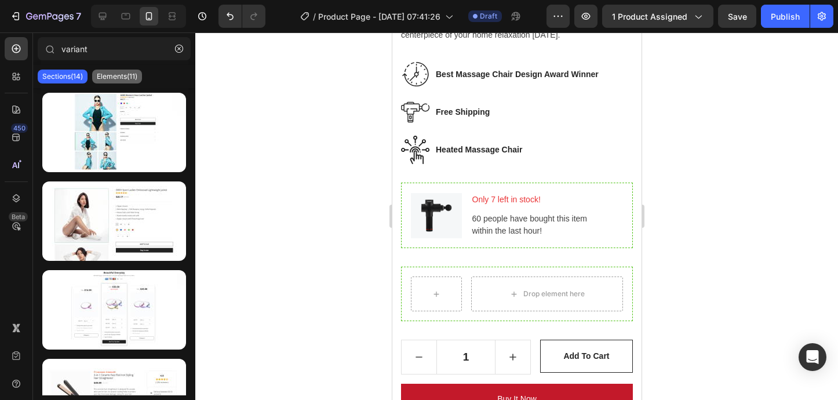
click at [107, 74] on p "Elements(11)" at bounding box center [117, 76] width 41 height 9
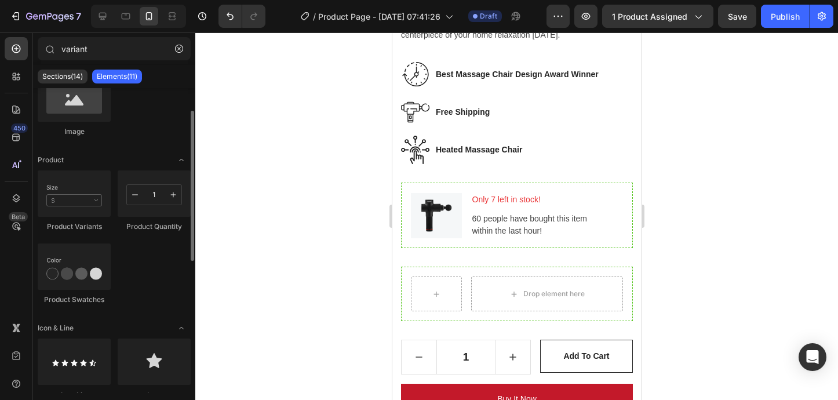
scroll to position [118, 0]
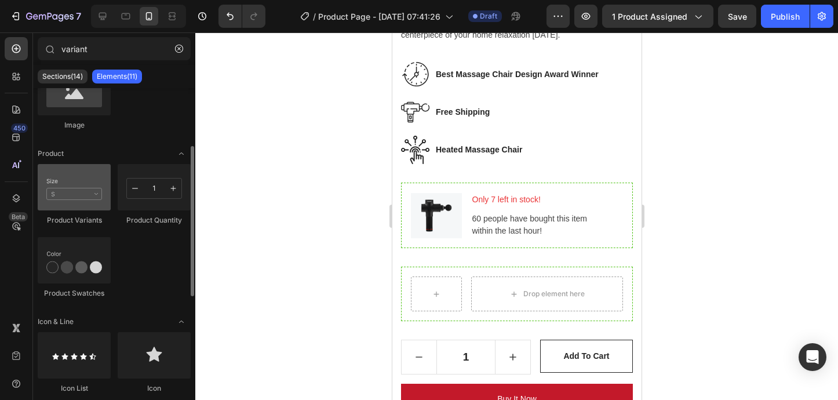
click at [93, 180] on div at bounding box center [74, 187] width 73 height 46
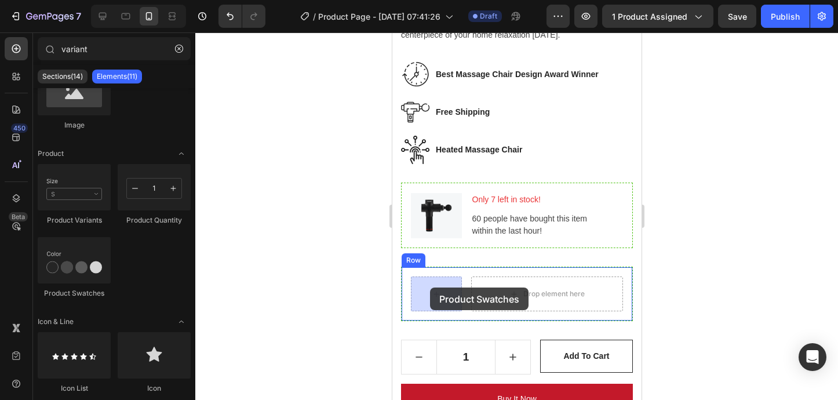
drag, startPoint x: 475, startPoint y: 283, endPoint x: 429, endPoint y: 287, distance: 46.0
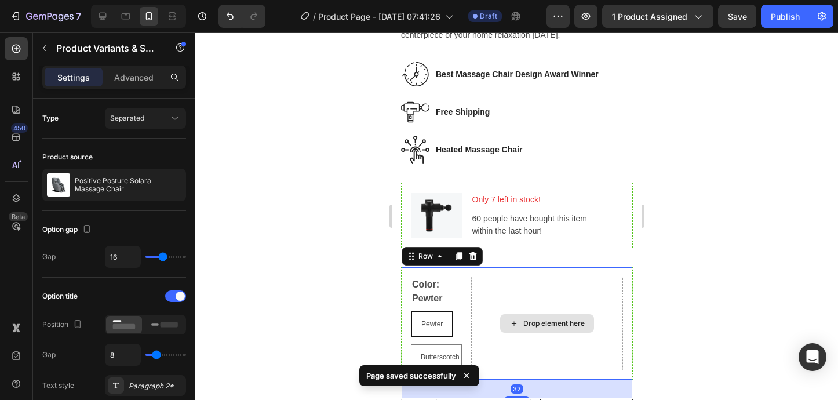
click at [546, 285] on div "Drop element here" at bounding box center [547, 323] width 152 height 94
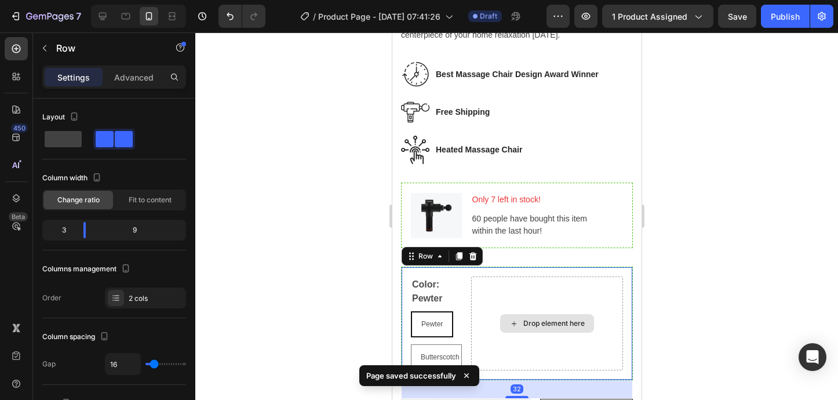
click at [540, 281] on div "Drop element here" at bounding box center [547, 323] width 152 height 94
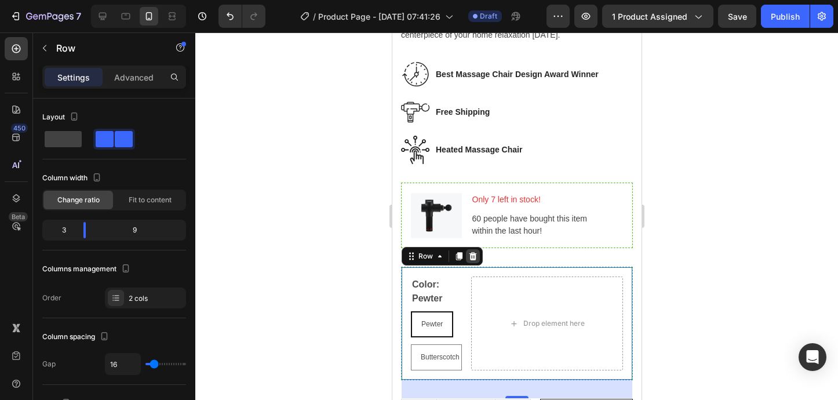
click at [476, 258] on icon at bounding box center [472, 256] width 9 height 9
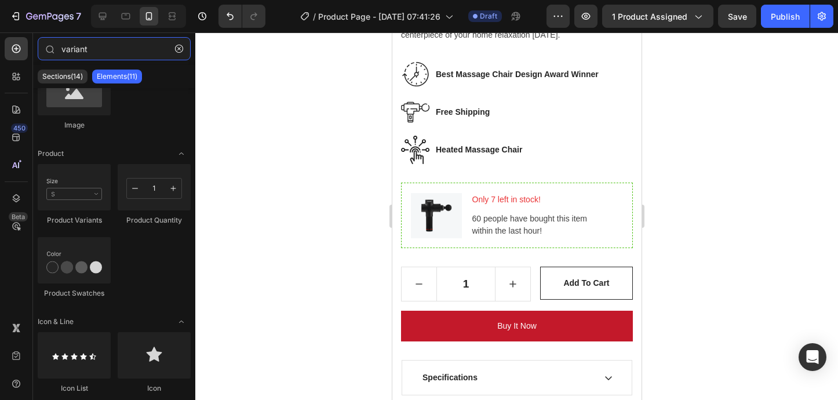
drag, startPoint x: 92, startPoint y: 49, endPoint x: 28, endPoint y: 43, distance: 63.4
click at [28, 43] on div "450 Beta variant Sections(14) Elements(11) Media Image Comparison Image Image P…" at bounding box center [97, 215] width 195 height 367
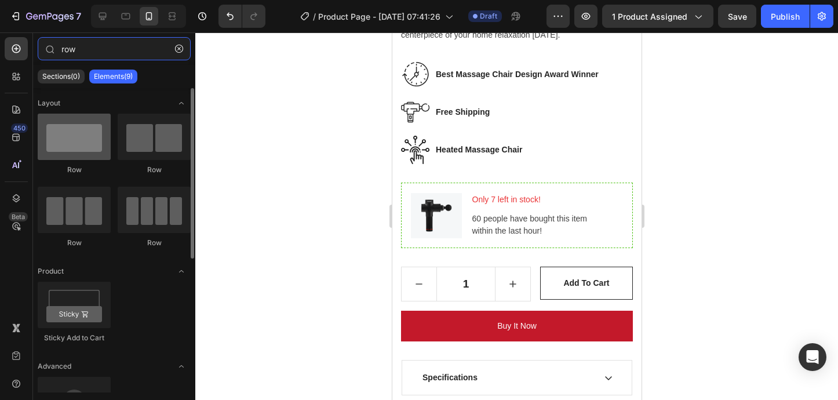
type input "row"
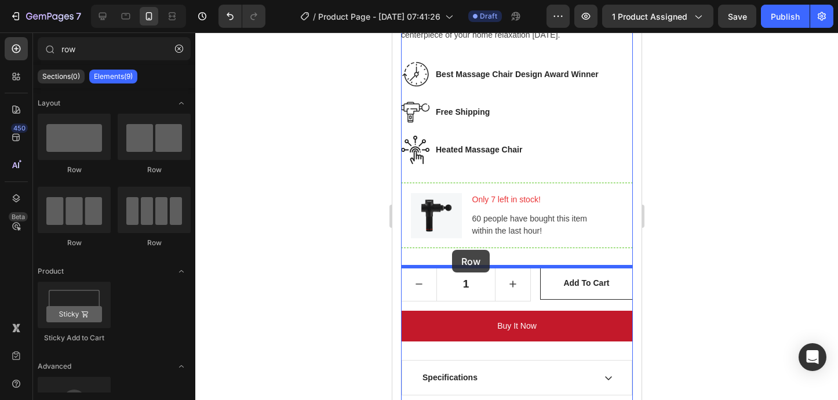
drag, startPoint x: 460, startPoint y: 159, endPoint x: 451, endPoint y: 250, distance: 90.8
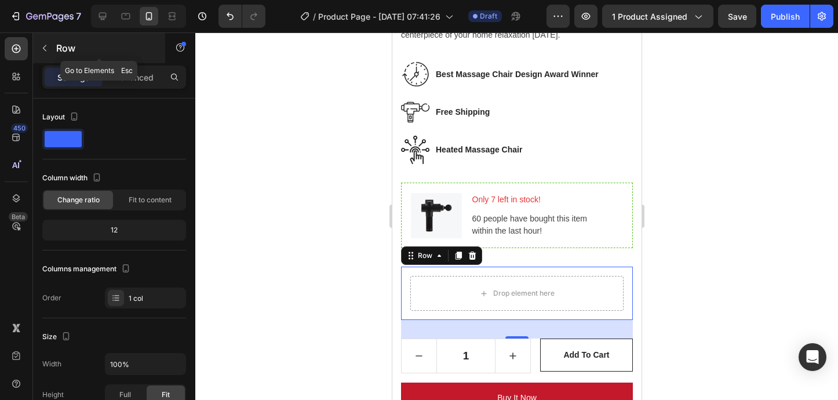
click at [43, 53] on button "button" at bounding box center [44, 48] width 19 height 19
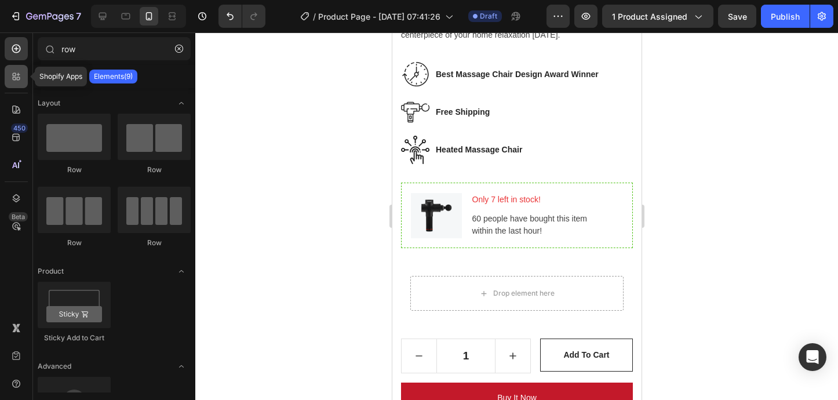
click at [21, 75] on icon at bounding box center [16, 77] width 12 height 12
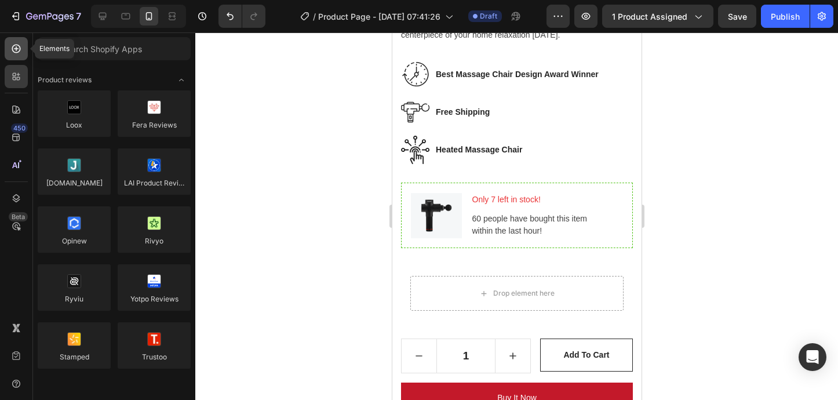
click at [14, 54] on icon at bounding box center [16, 49] width 12 height 12
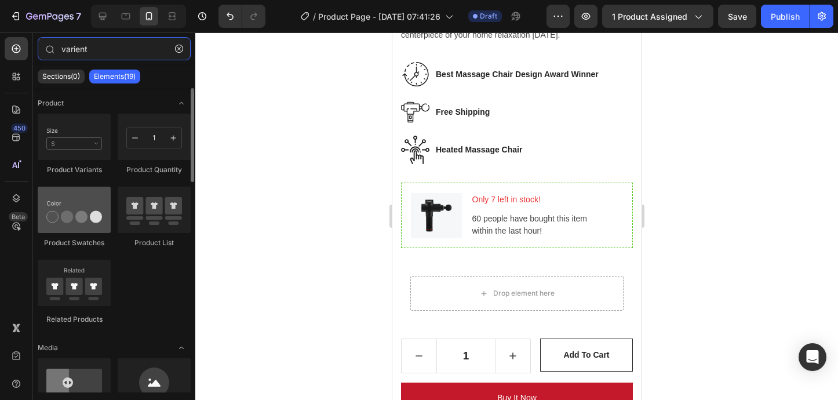
type input "varient"
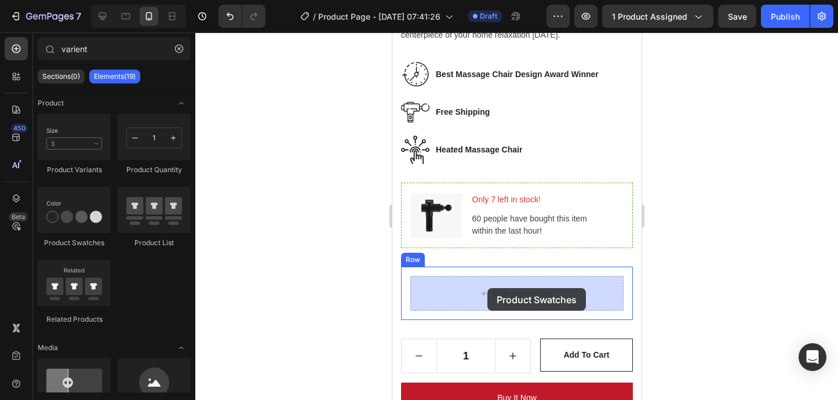
drag, startPoint x: 484, startPoint y: 249, endPoint x: 487, endPoint y: 288, distance: 39.5
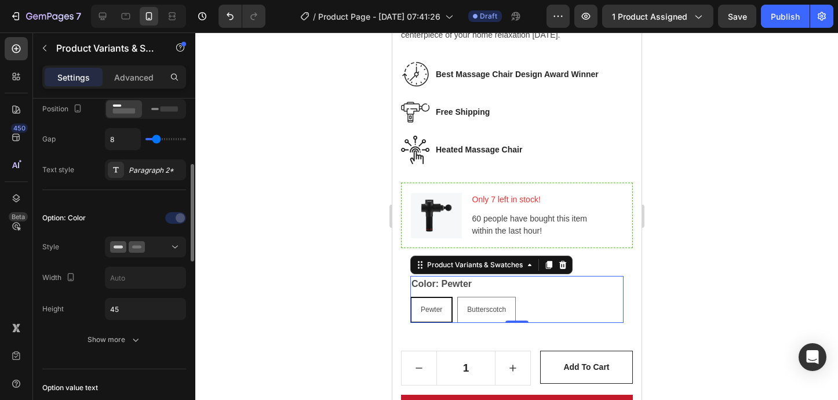
scroll to position [204, 0]
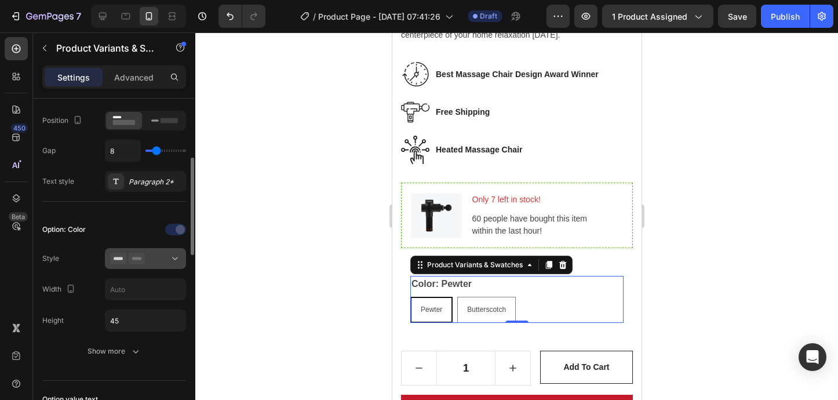
click at [176, 259] on icon at bounding box center [175, 259] width 12 height 12
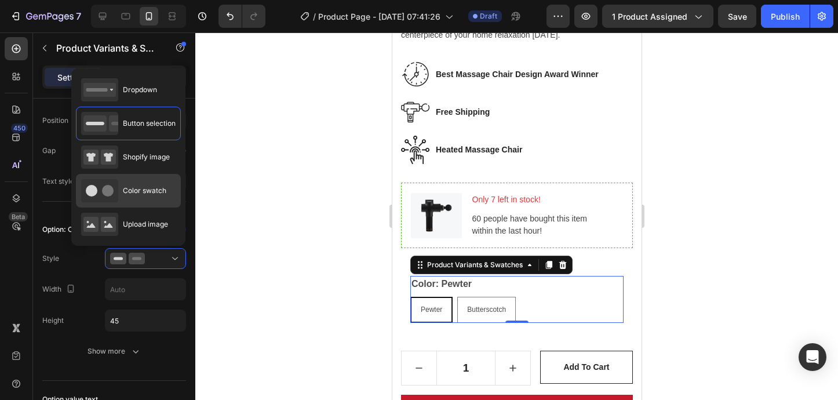
click at [133, 198] on div "Color swatch" at bounding box center [123, 190] width 85 height 23
type input "45"
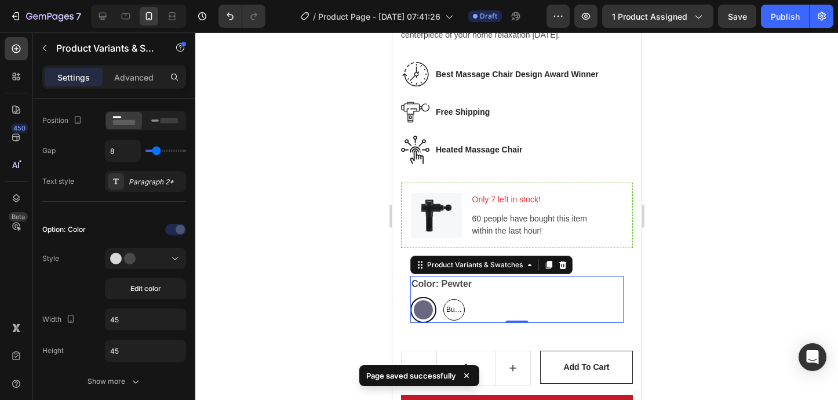
click at [455, 312] on span "Butterscotch" at bounding box center [453, 310] width 20 height 13
click at [440, 297] on input "Butterscotch Butterscotch Butterscotch" at bounding box center [440, 296] width 1 height 1
radio input "true"
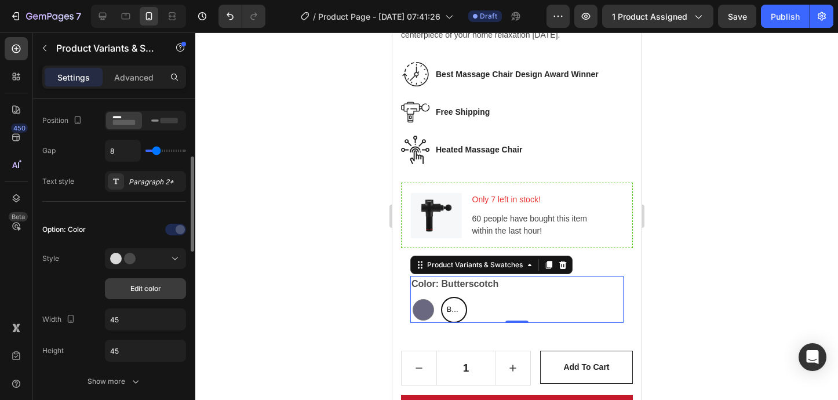
click at [158, 285] on span "Edit color" at bounding box center [145, 288] width 31 height 10
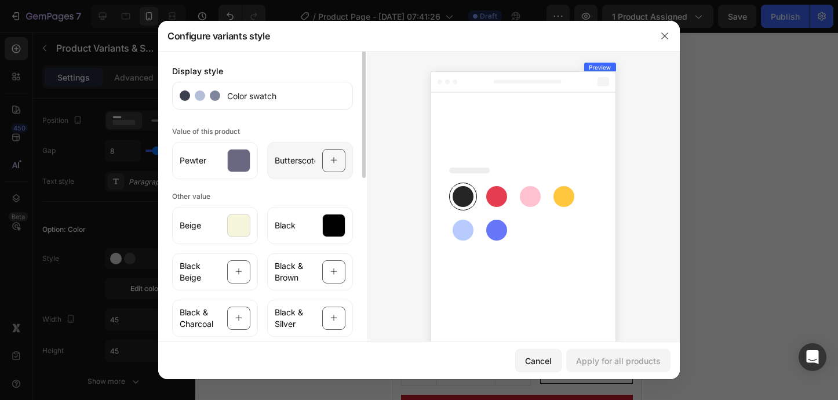
click at [337, 159] on icon at bounding box center [334, 161] width 8 height 22
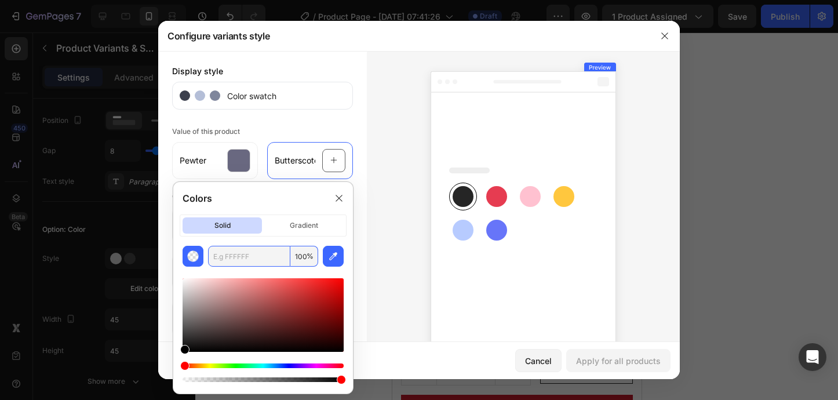
click at [229, 257] on input "text" at bounding box center [249, 256] width 82 height 21
paste input "#B38666"
type input "B38666"
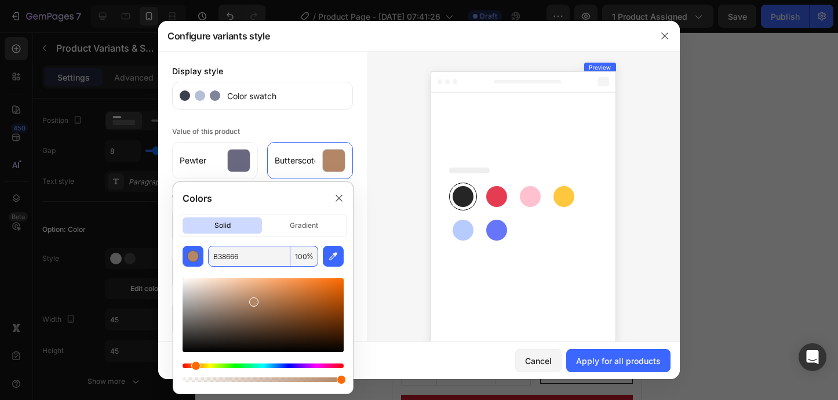
click at [414, 322] on div at bounding box center [523, 211] width 313 height 321
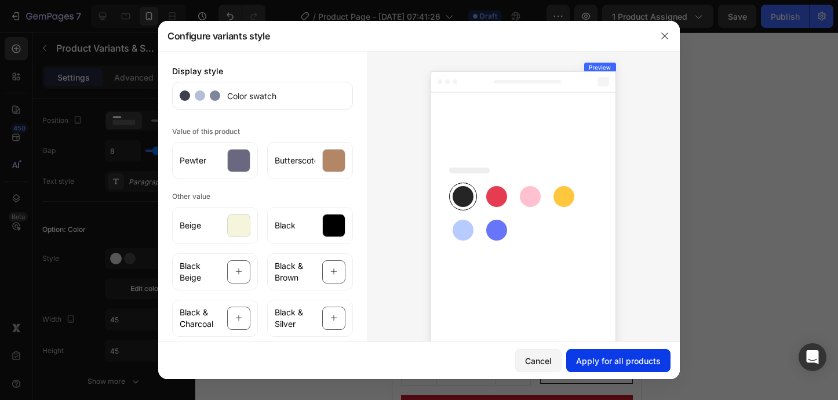
click at [584, 360] on div "Apply for all products" at bounding box center [618, 361] width 85 height 12
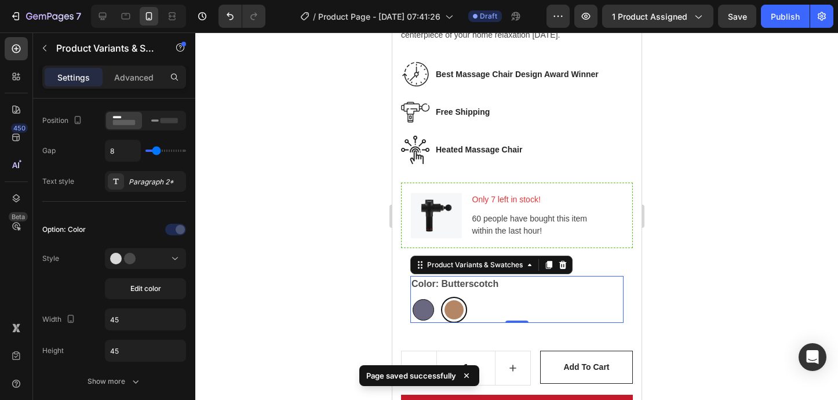
click at [423, 316] on div at bounding box center [422, 309] width 21 height 21
click at [410, 297] on input "Pewter Pewter" at bounding box center [409, 296] width 1 height 1
radio input "true"
click at [698, 296] on div at bounding box center [516, 215] width 643 height 367
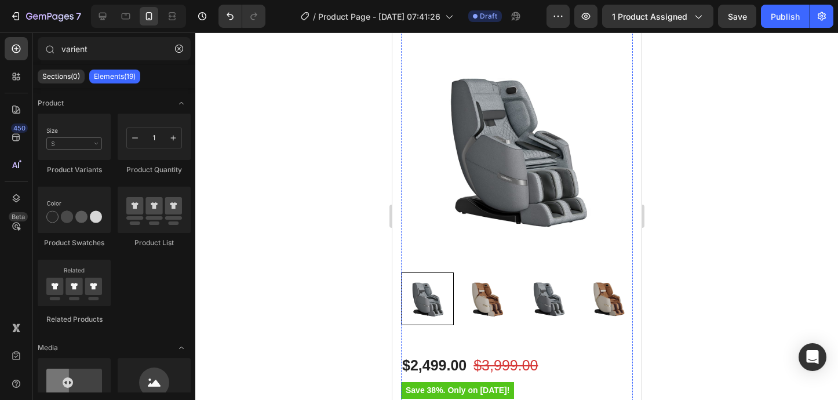
scroll to position [0, 0]
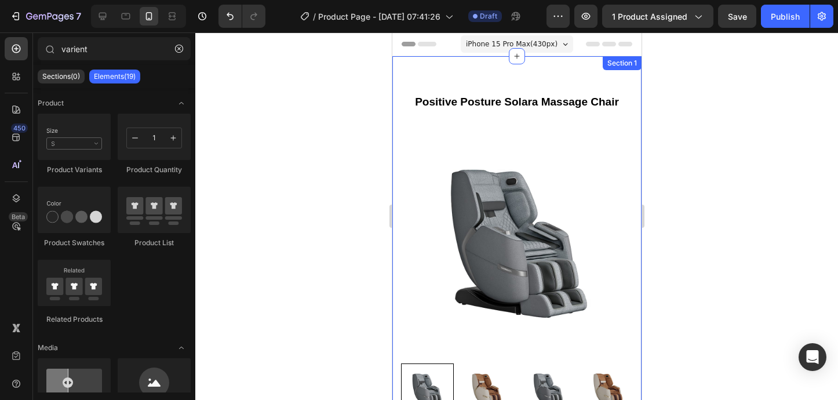
click at [672, 172] on div at bounding box center [516, 215] width 643 height 367
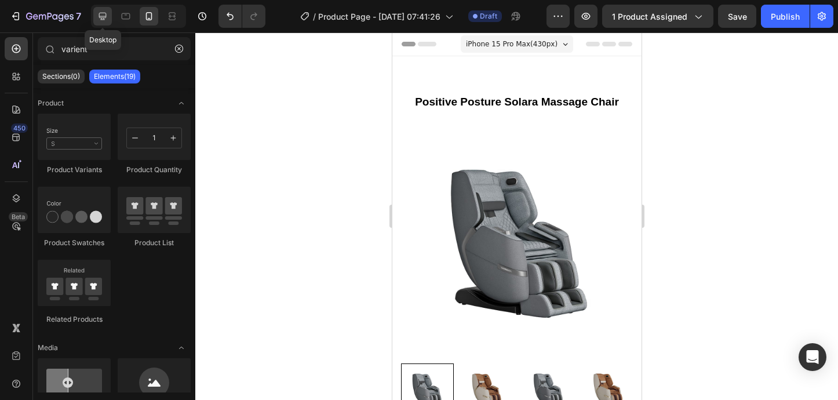
click at [108, 16] on icon at bounding box center [103, 16] width 12 height 12
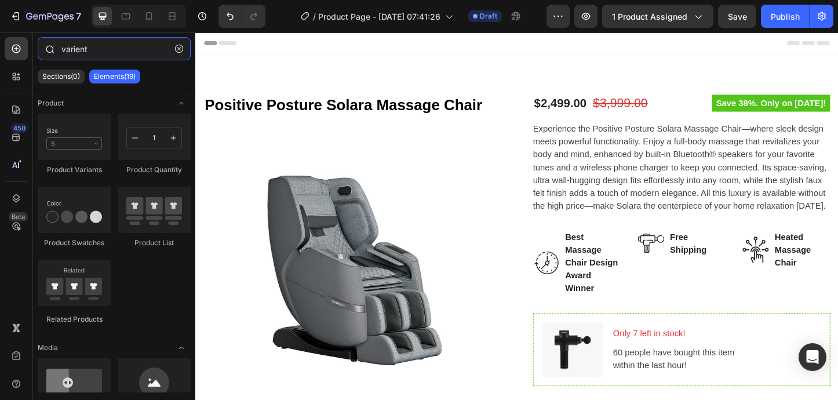
drag, startPoint x: 100, startPoint y: 52, endPoint x: 41, endPoint y: 52, distance: 58.5
click at [41, 52] on div "varient" at bounding box center [114, 51] width 162 height 28
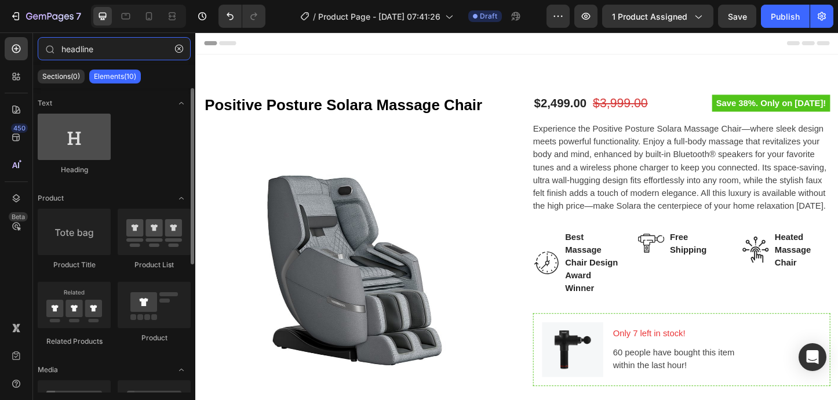
type input "headline"
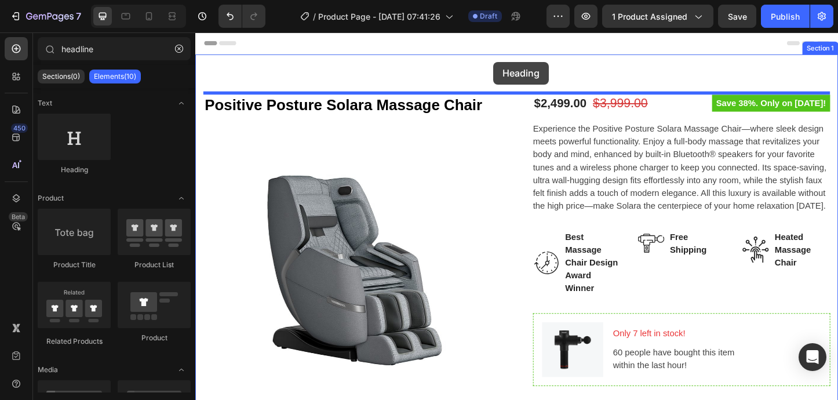
drag, startPoint x: 269, startPoint y: 166, endPoint x: 518, endPoint y: 64, distance: 268.7
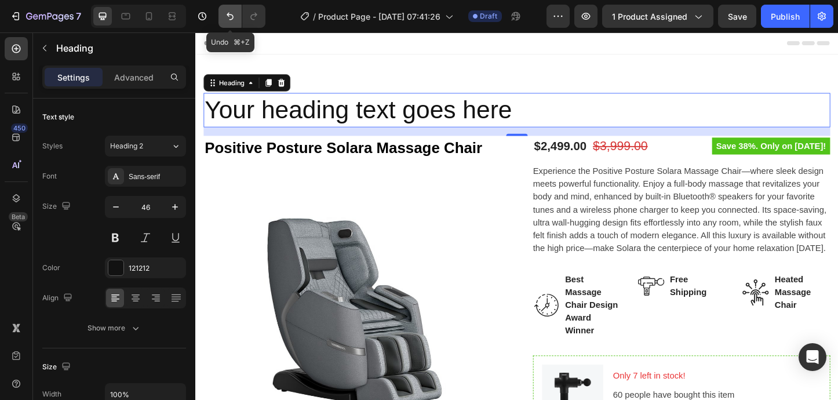
click at [225, 17] on icon "Undo/Redo" at bounding box center [230, 16] width 12 height 12
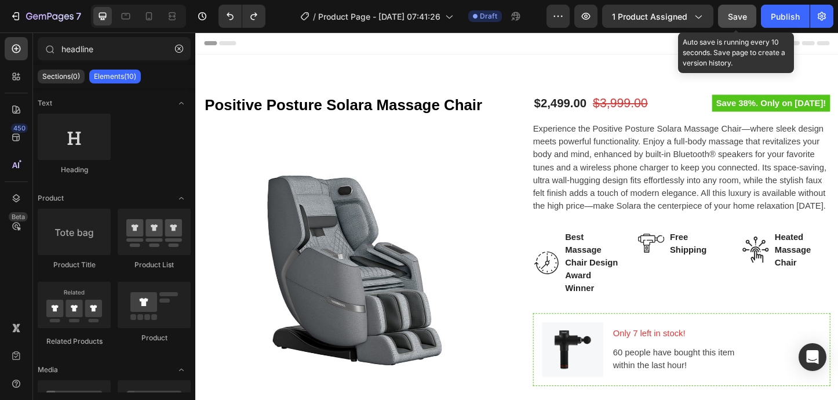
click at [735, 21] on div "Save" at bounding box center [737, 16] width 19 height 12
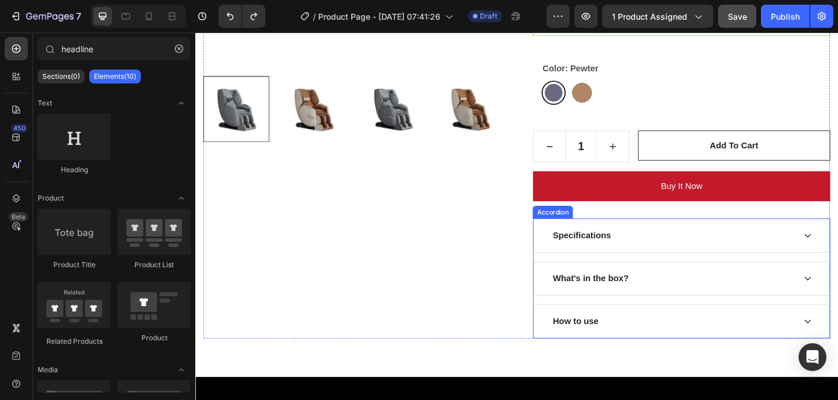
scroll to position [373, 0]
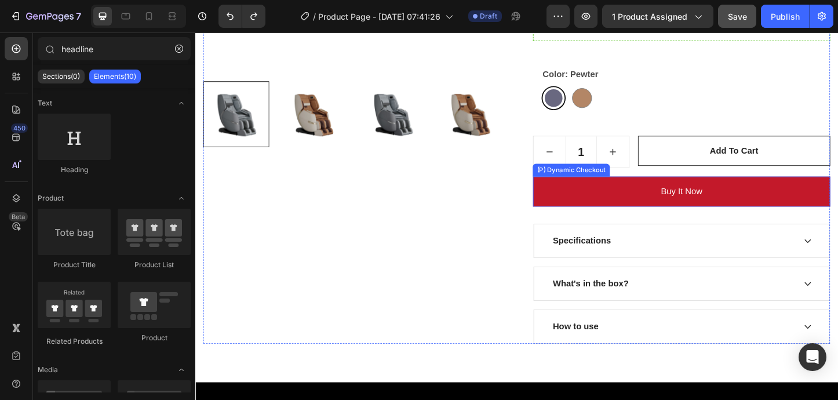
click at [589, 183] on div "(P) Dynamic Checkout" at bounding box center [602, 181] width 79 height 10
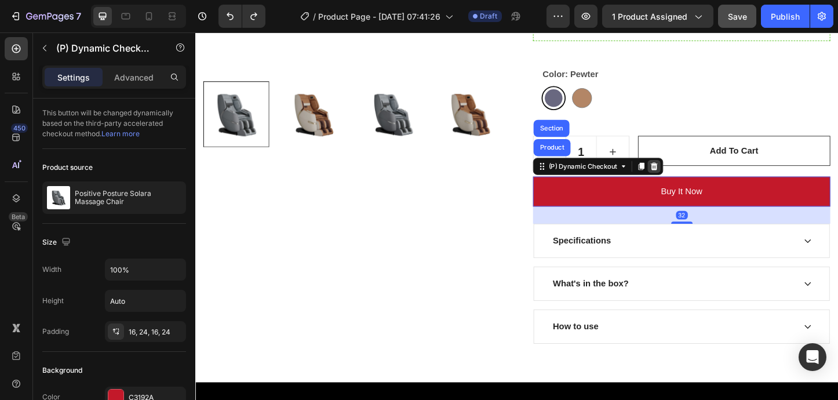
click at [692, 178] on icon at bounding box center [691, 177] width 9 height 9
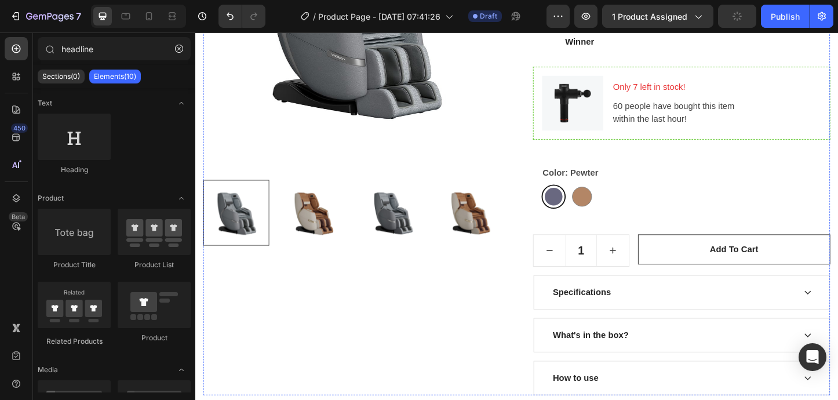
scroll to position [166, 0]
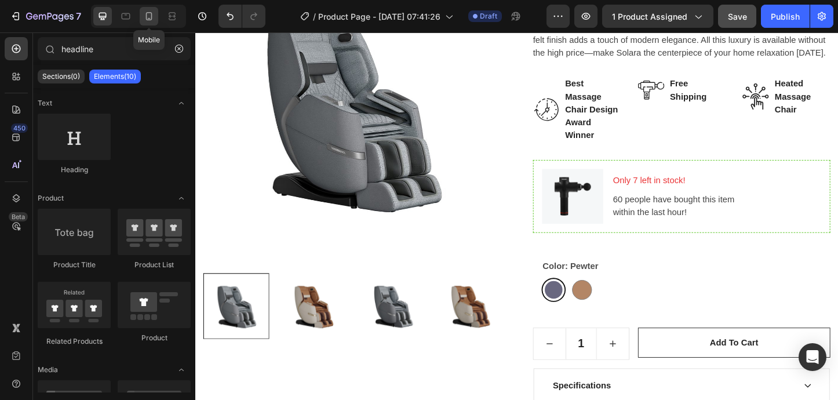
click at [150, 17] on icon at bounding box center [149, 16] width 12 height 12
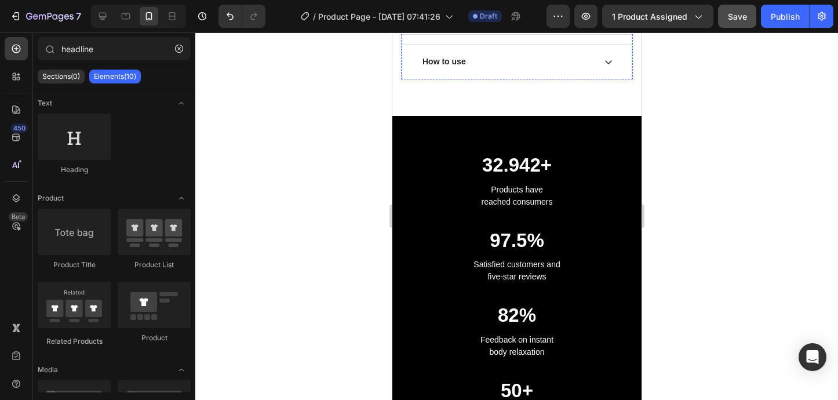
scroll to position [1008, 0]
